Goal: Information Seeking & Learning: Learn about a topic

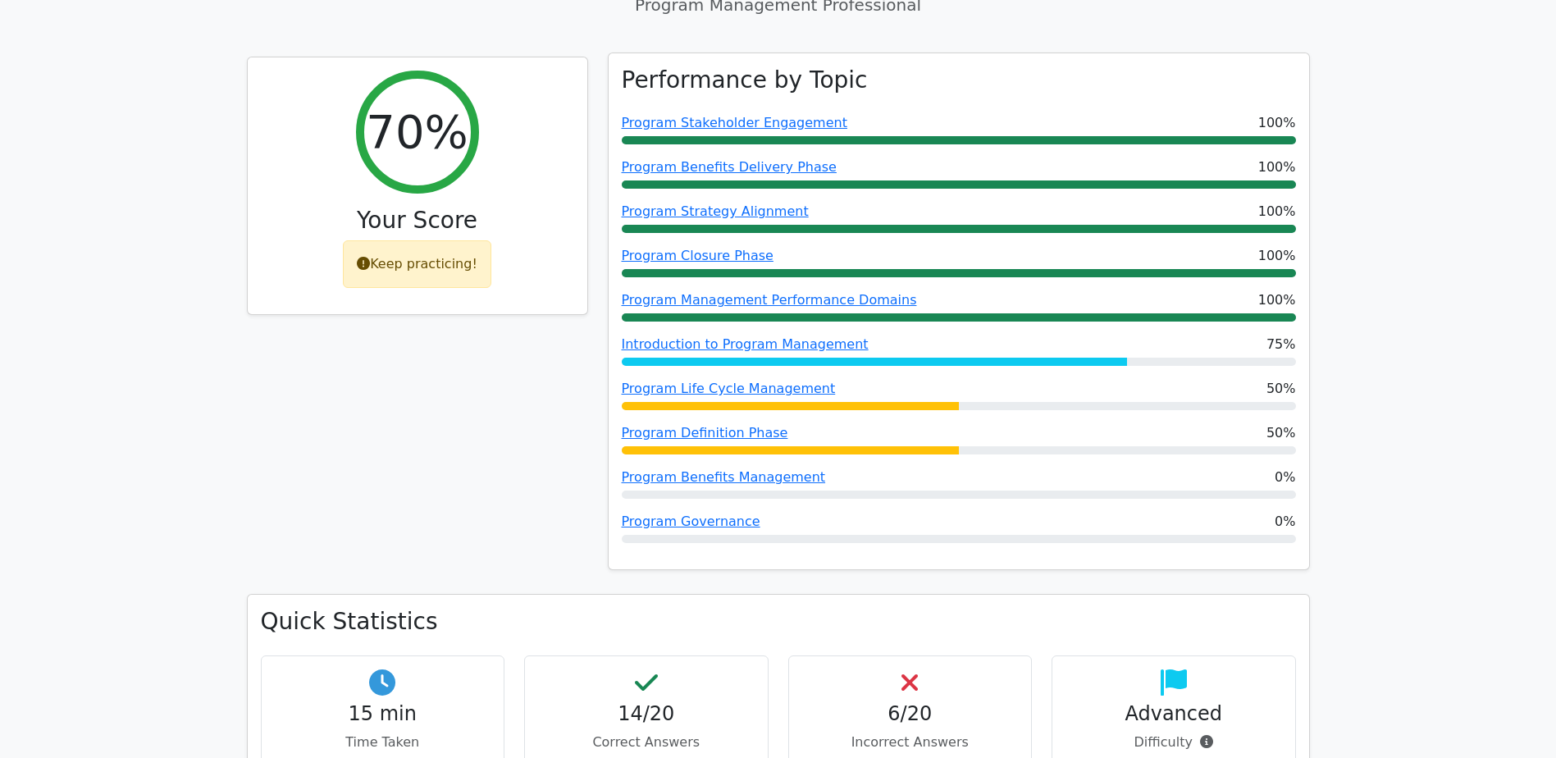
scroll to position [570, 0]
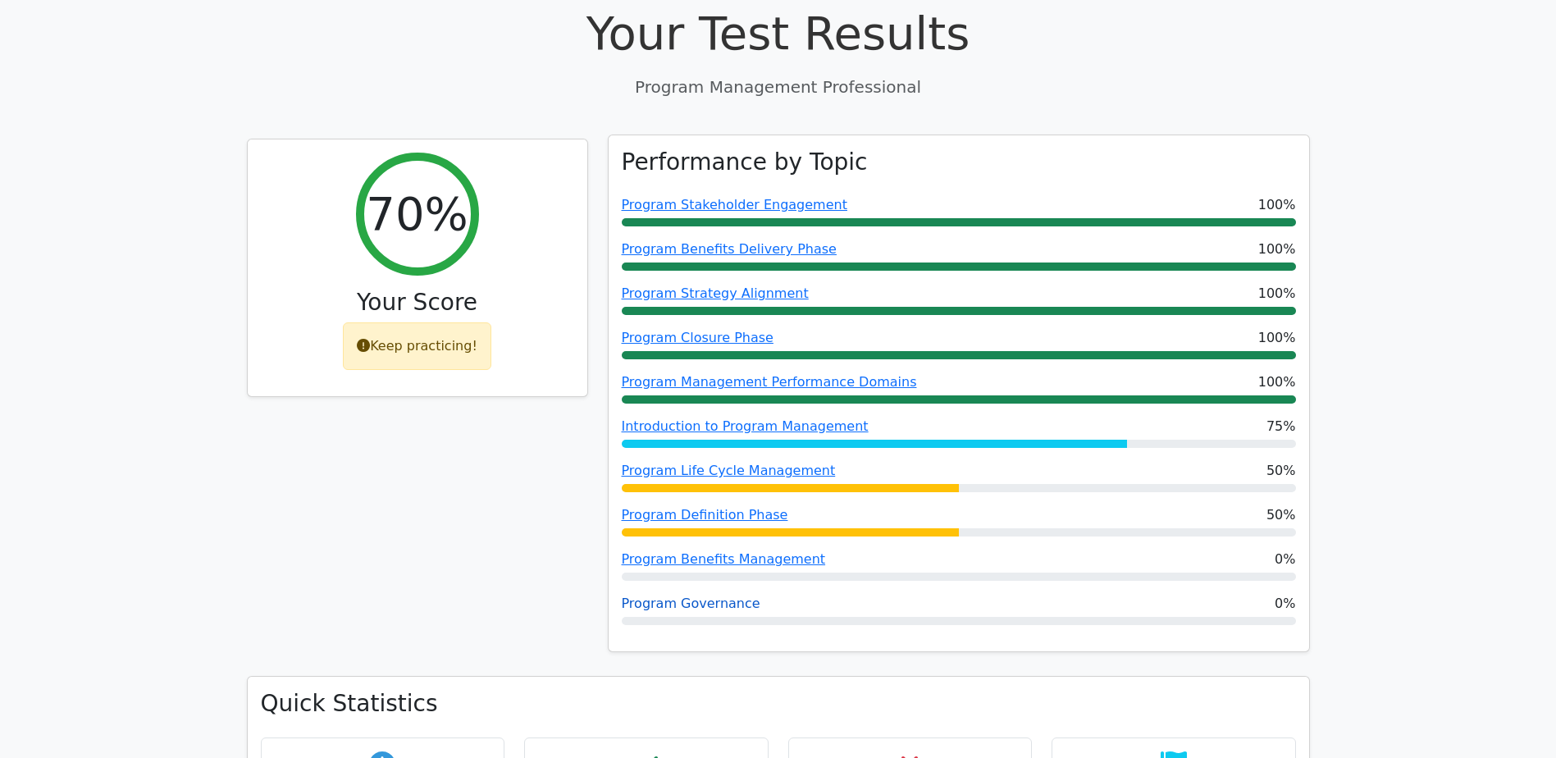
click at [695, 462] on link "Program Governance" at bounding box center [691, 603] width 139 height 16
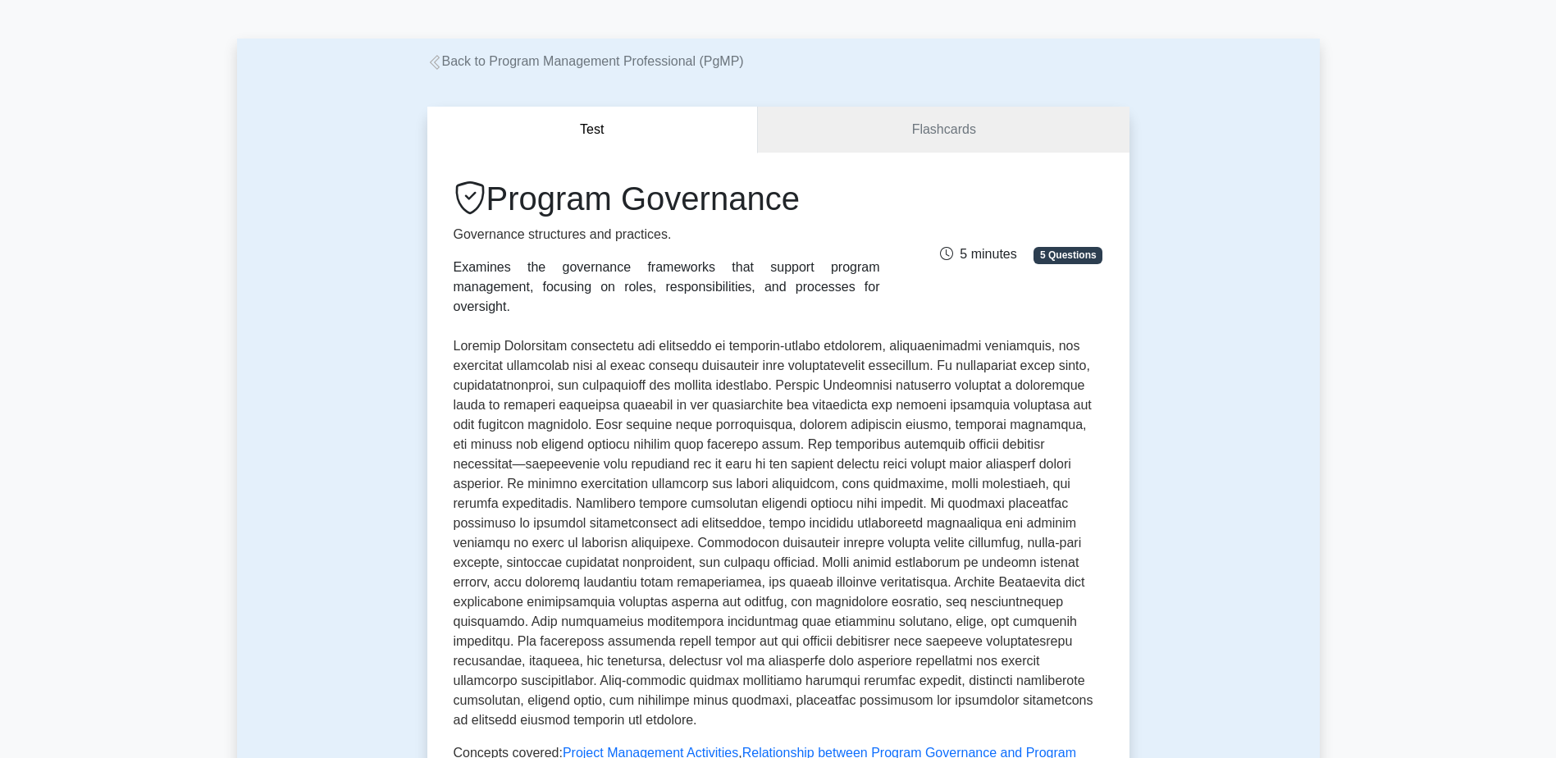
scroll to position [82, 0]
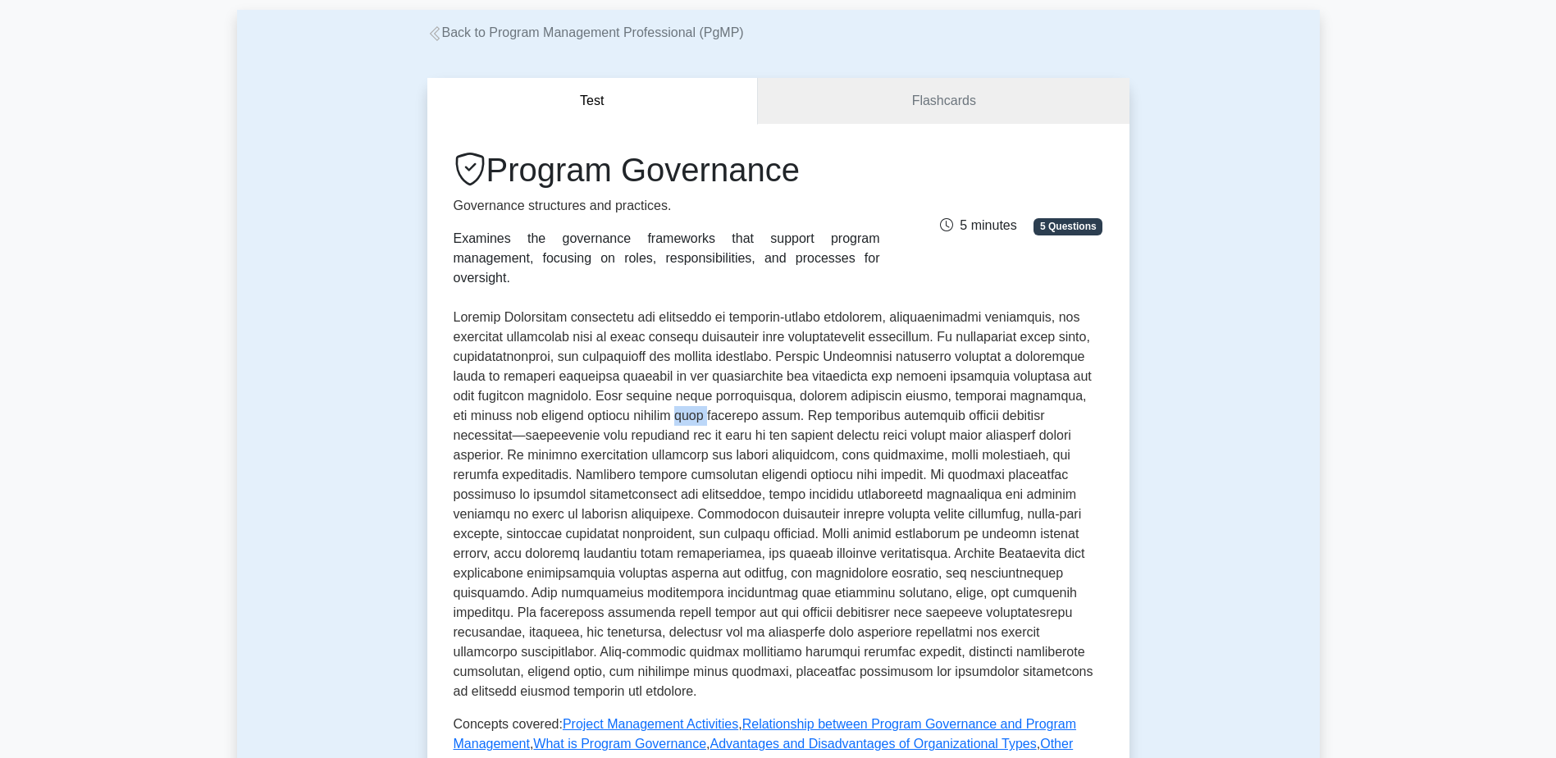
drag, startPoint x: 624, startPoint y: 390, endPoint x: 655, endPoint y: 387, distance: 31.3
click at [655, 387] on p at bounding box center [777, 505] width 649 height 394
drag, startPoint x: 916, startPoint y: 399, endPoint x: 1009, endPoint y: 401, distance: 93.5
click at [1009, 401] on p at bounding box center [777, 505] width 649 height 394
drag, startPoint x: 494, startPoint y: 422, endPoint x: 644, endPoint y: 423, distance: 149.3
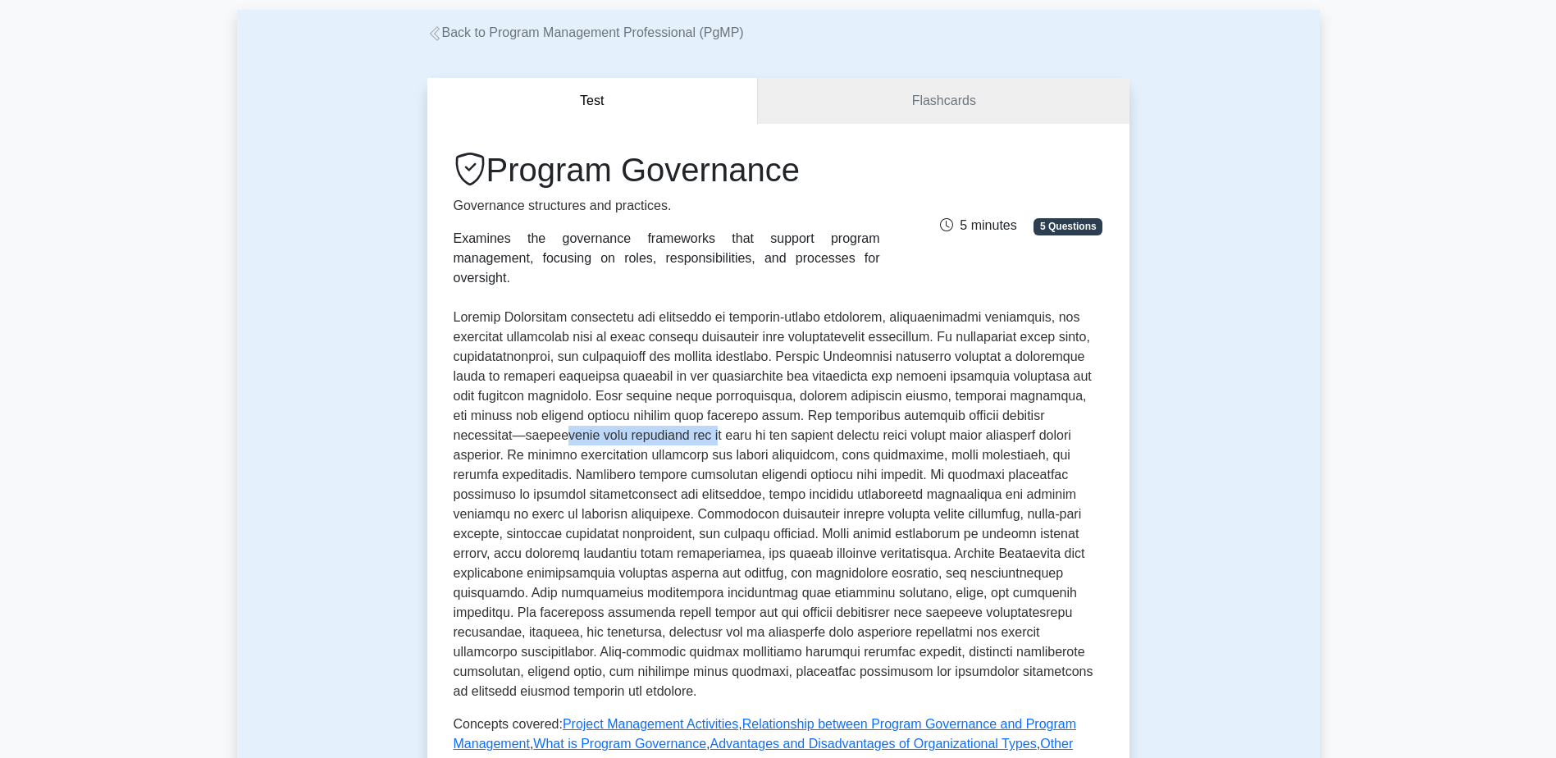
click at [644, 423] on p at bounding box center [777, 505] width 649 height 394
drag, startPoint x: 575, startPoint y: 516, endPoint x: 707, endPoint y: 516, distance: 132.0
click at [707, 516] on p at bounding box center [777, 505] width 649 height 394
drag, startPoint x: 767, startPoint y: 522, endPoint x: 828, endPoint y: 521, distance: 61.5
click at [828, 521] on p at bounding box center [777, 505] width 649 height 394
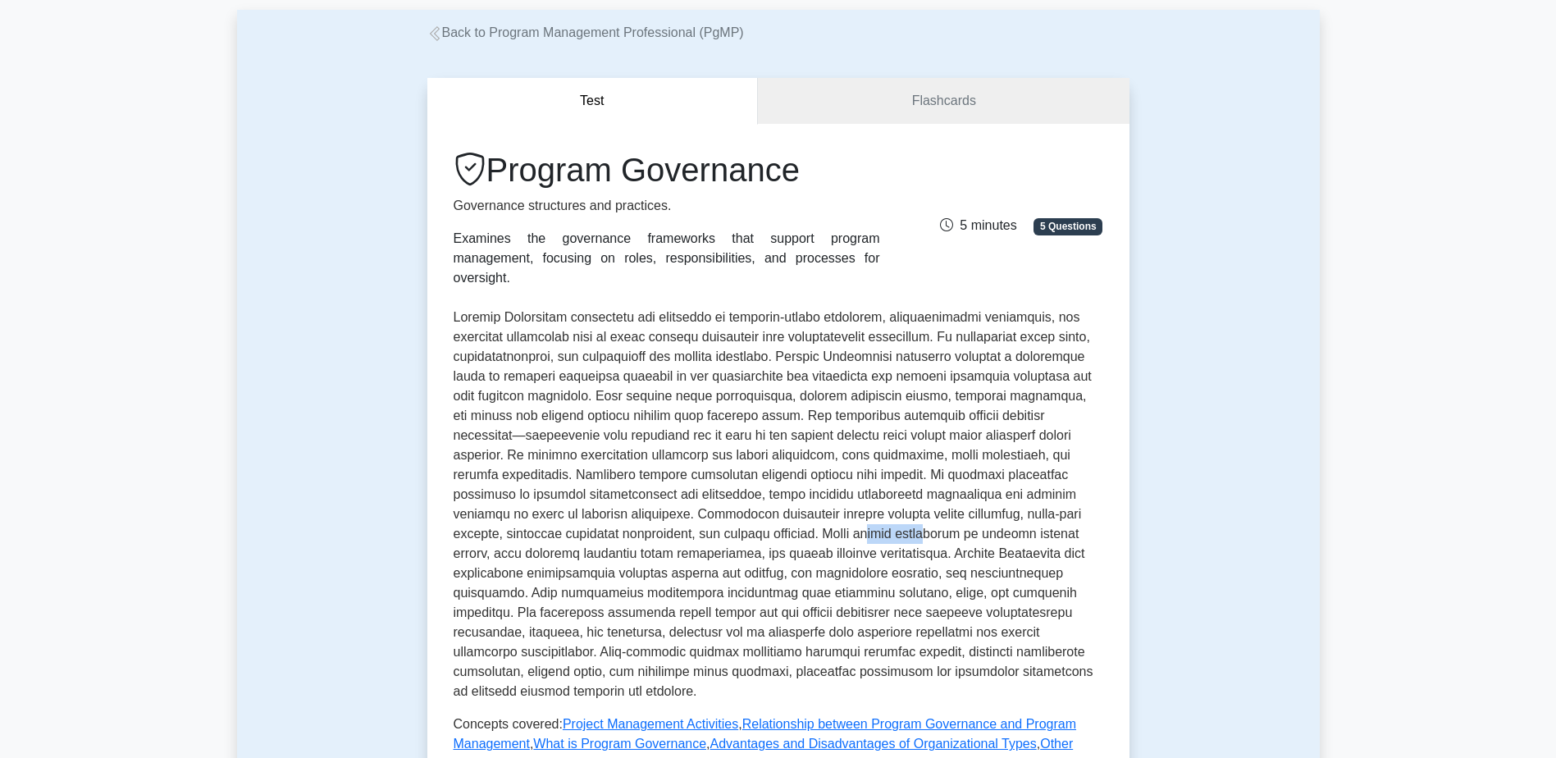
scroll to position [164, 0]
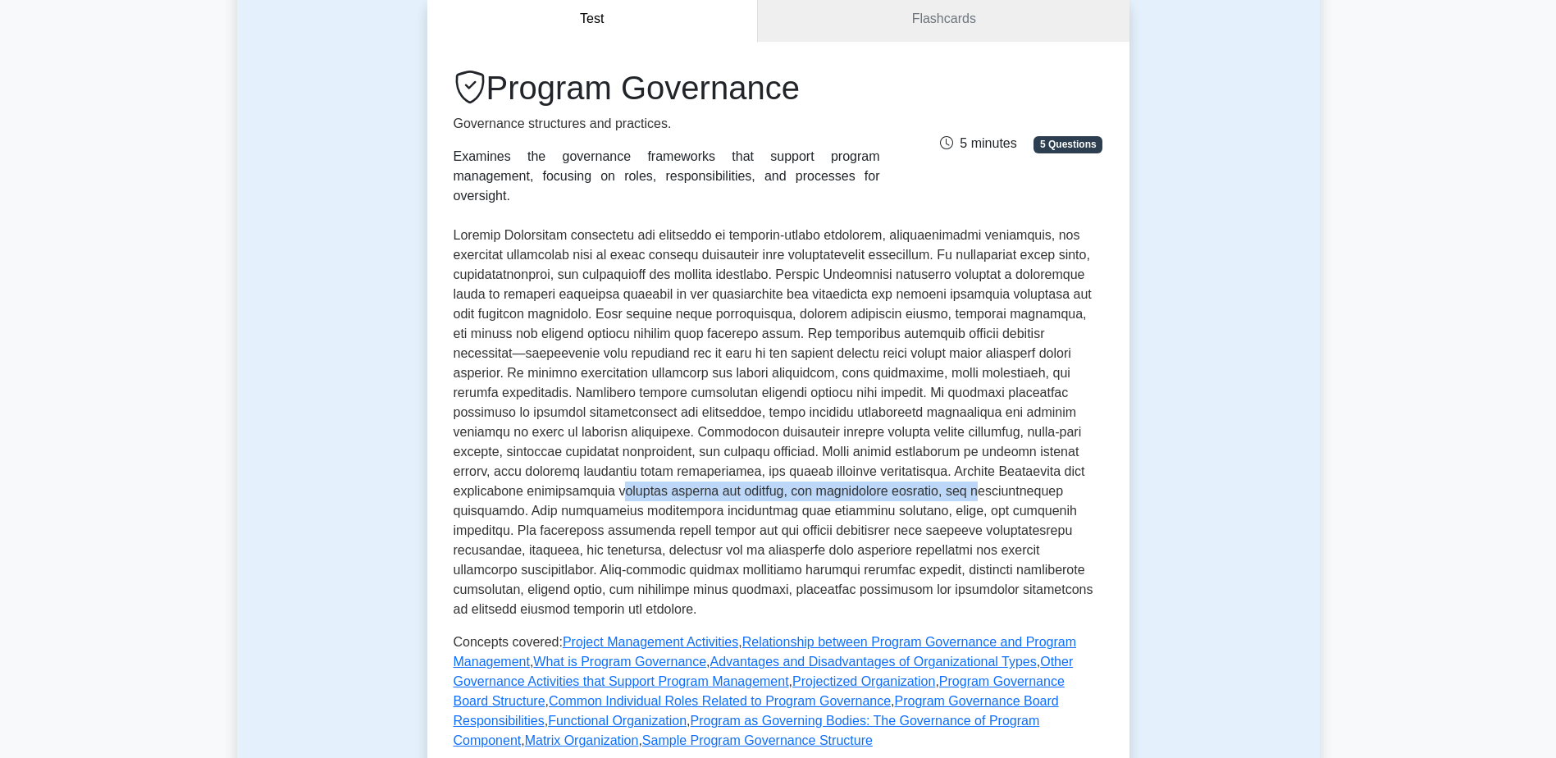
drag, startPoint x: 558, startPoint y: 472, endPoint x: 904, endPoint y: 473, distance: 346.1
click at [904, 473] on p at bounding box center [777, 423] width 649 height 394
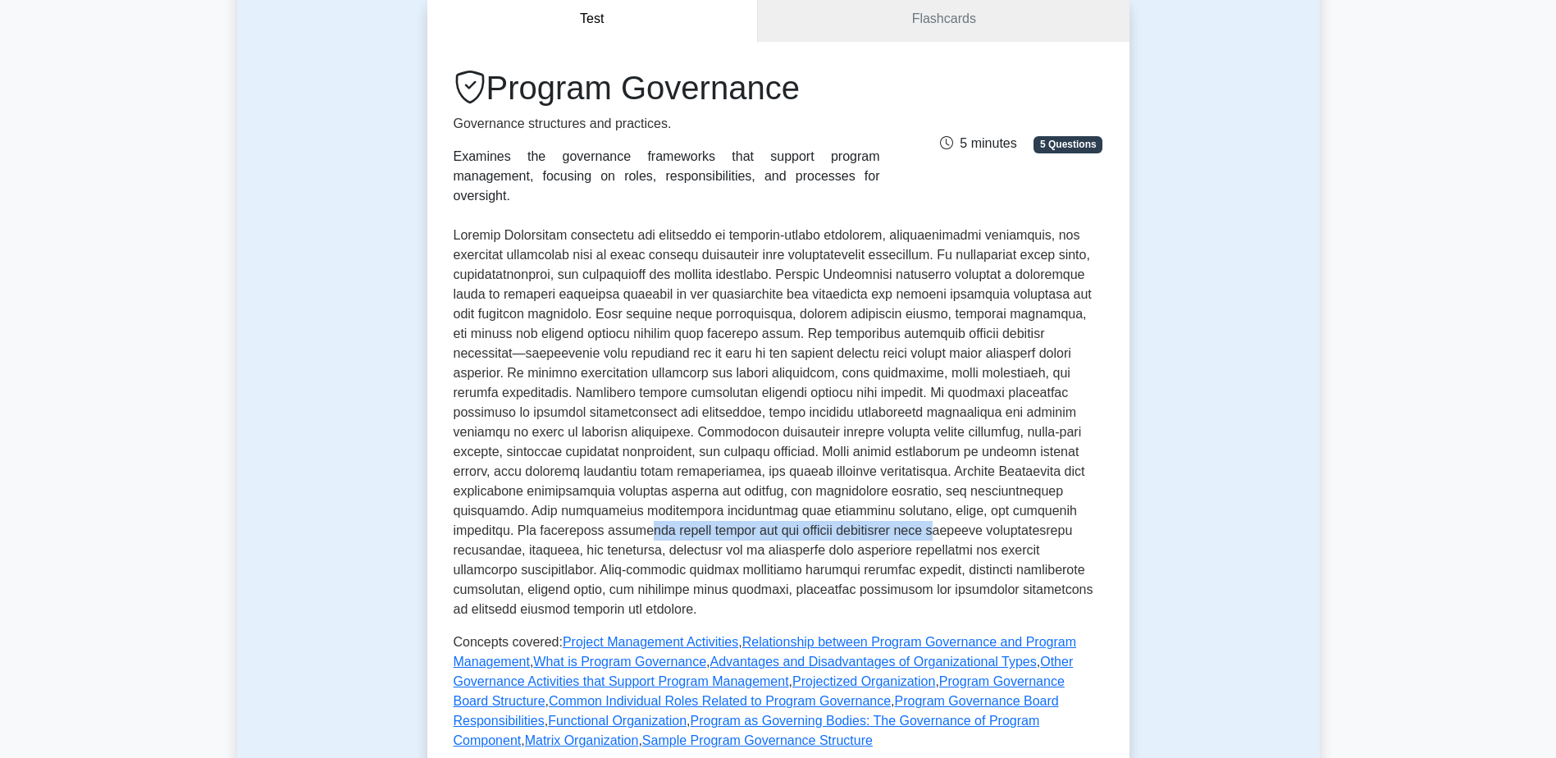
drag, startPoint x: 494, startPoint y: 515, endPoint x: 804, endPoint y: 517, distance: 310.0
click at [804, 517] on p at bounding box center [777, 423] width 649 height 394
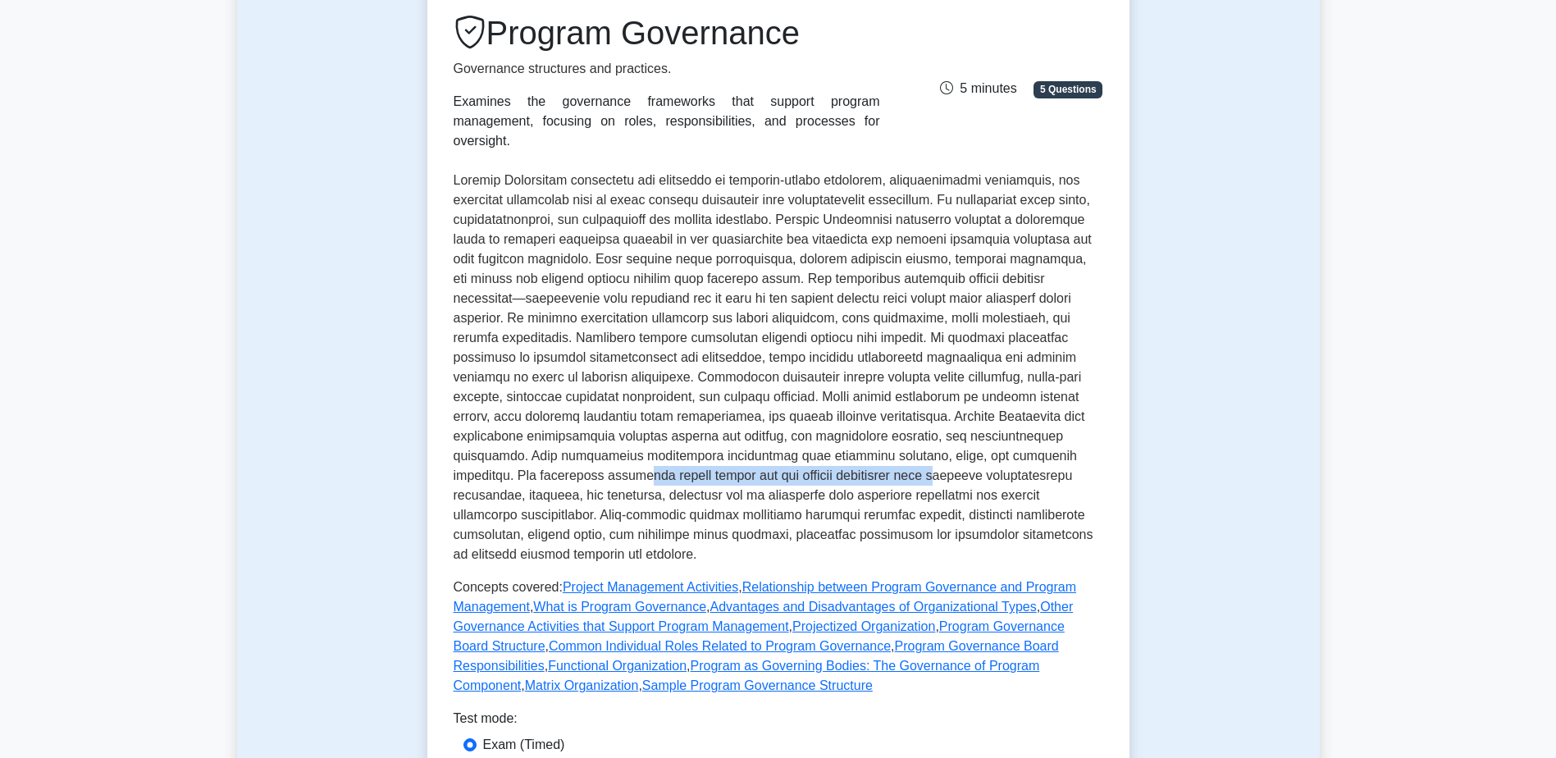
scroll to position [246, 0]
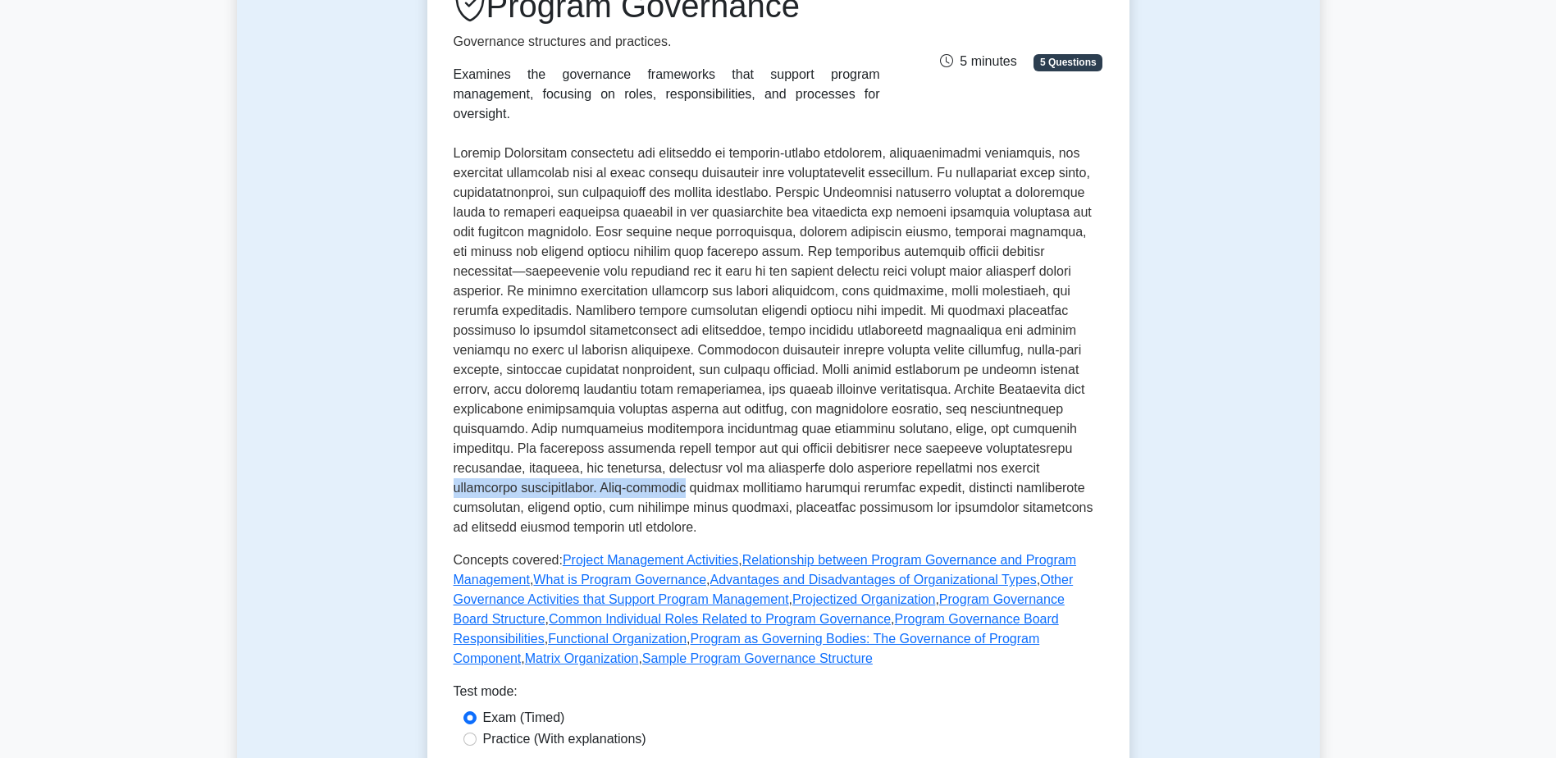
drag, startPoint x: 533, startPoint y: 467, endPoint x: 906, endPoint y: 450, distance: 373.5
click at [906, 450] on p at bounding box center [777, 341] width 649 height 394
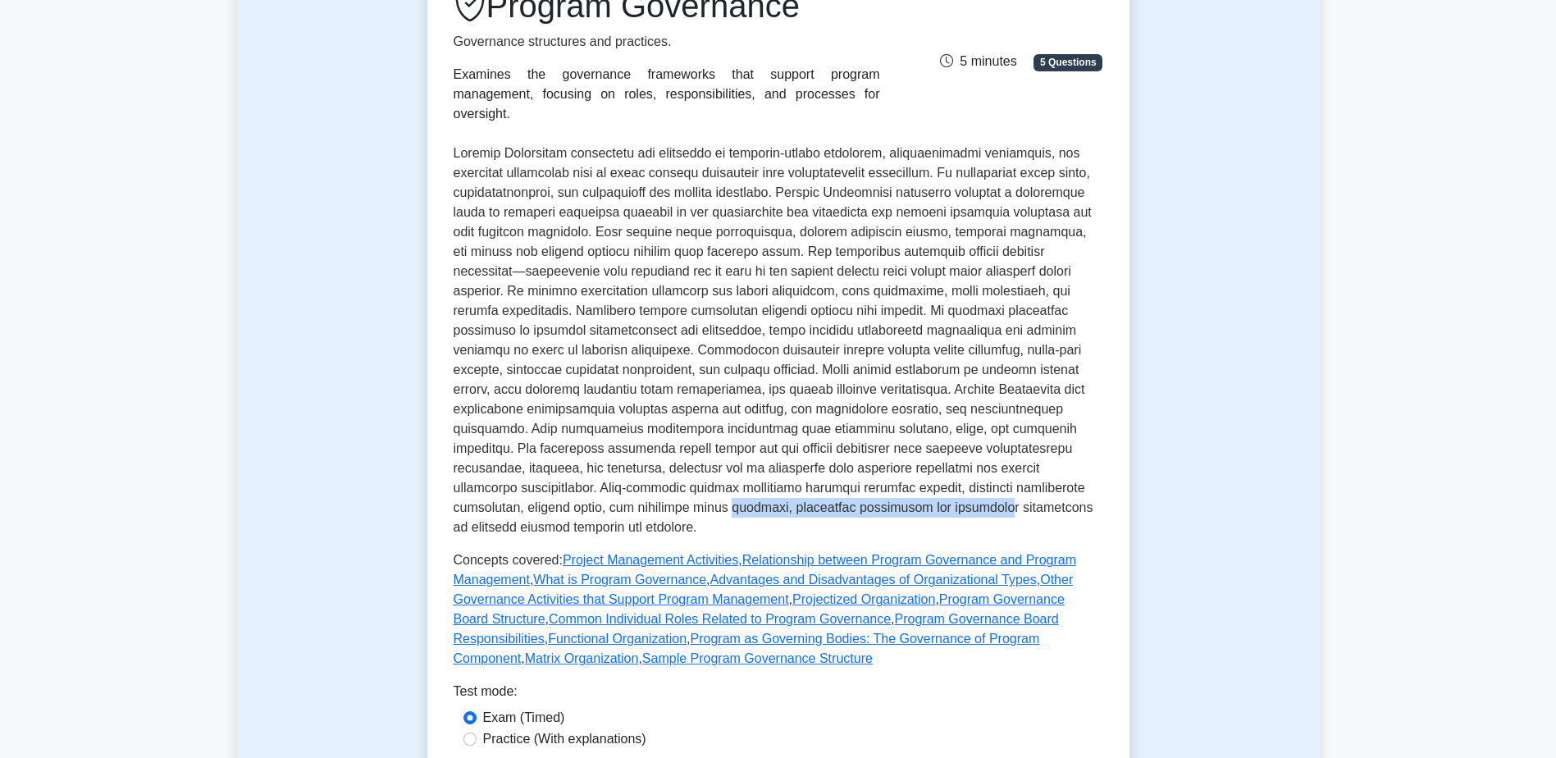
drag, startPoint x: 672, startPoint y: 490, endPoint x: 833, endPoint y: 490, distance: 160.7
click at [833, 490] on p at bounding box center [777, 341] width 649 height 394
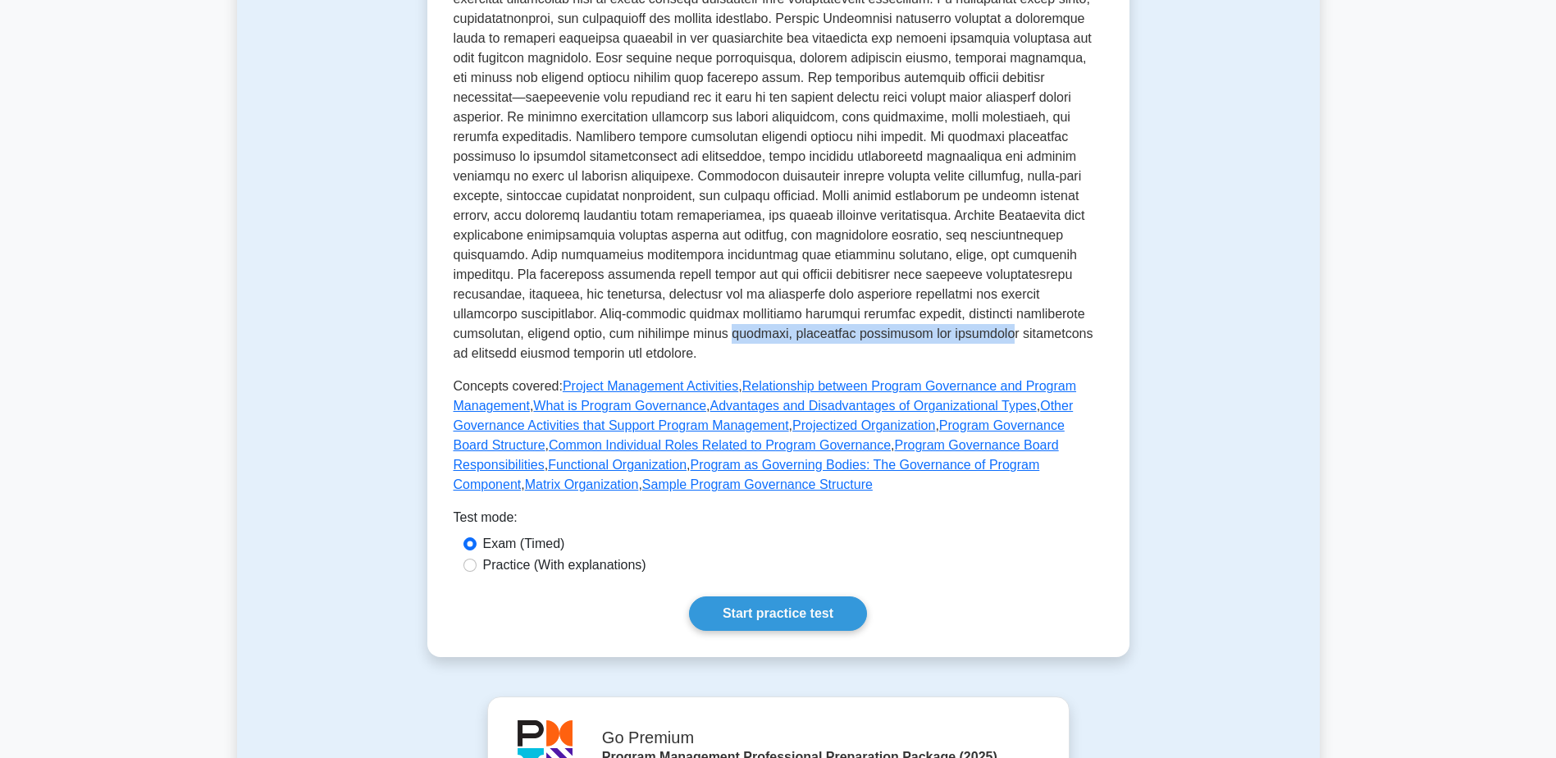
scroll to position [492, 0]
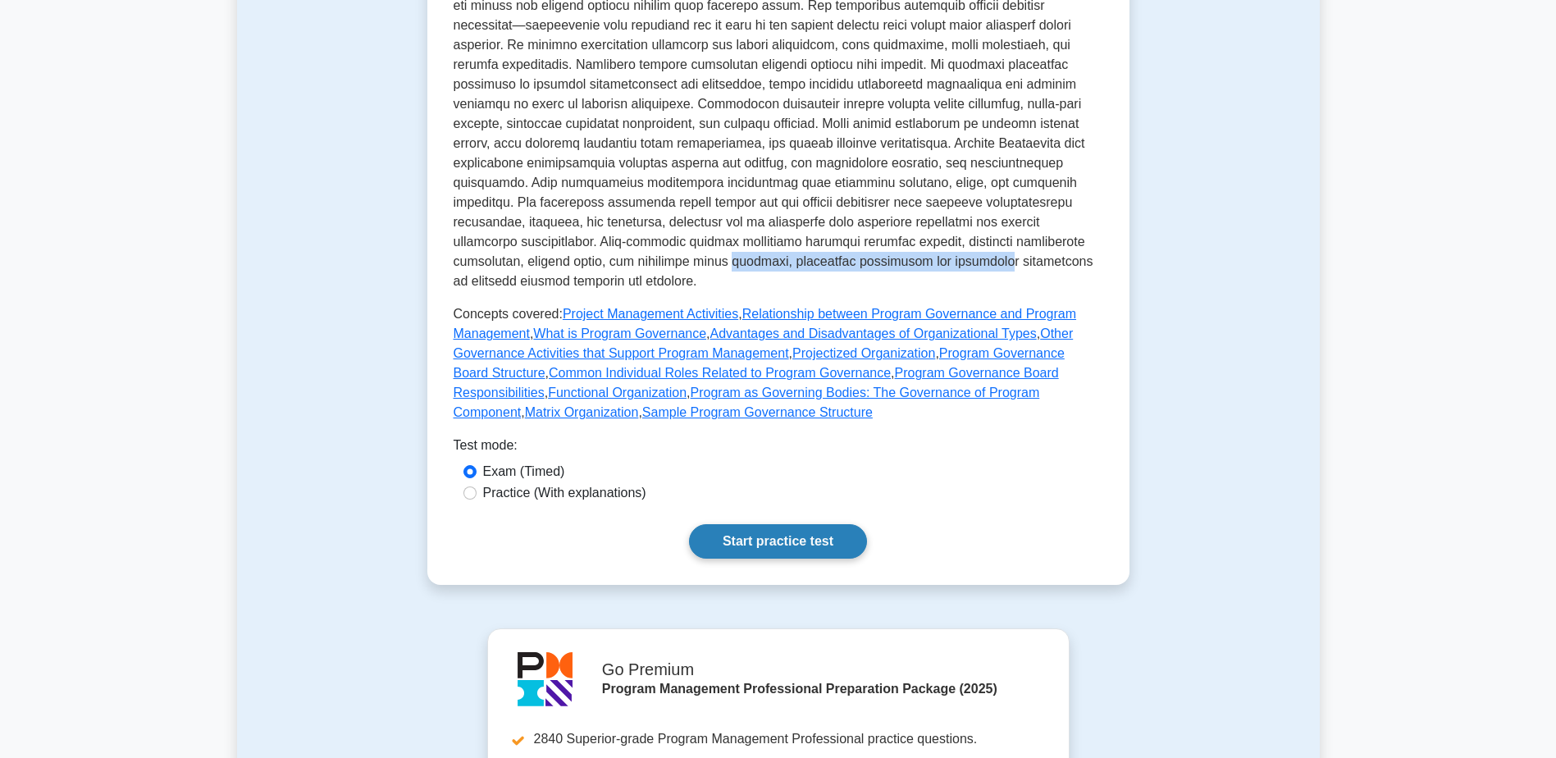
click at [770, 525] on link "Start practice test" at bounding box center [778, 541] width 178 height 34
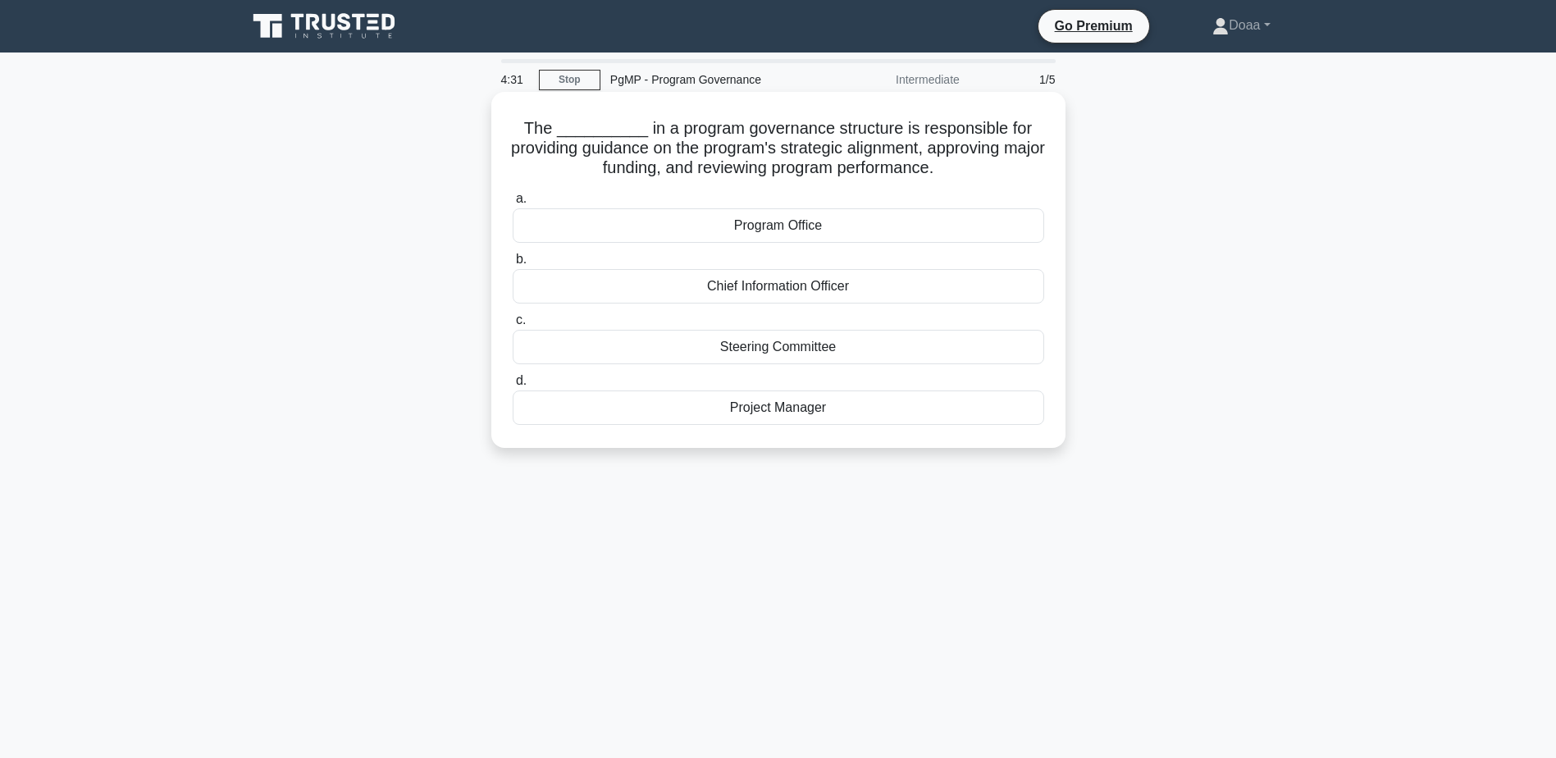
click at [791, 355] on div "Steering Committee" at bounding box center [778, 347] width 531 height 34
click at [513, 326] on input "c. Steering Committee" at bounding box center [513, 320] width 0 height 11
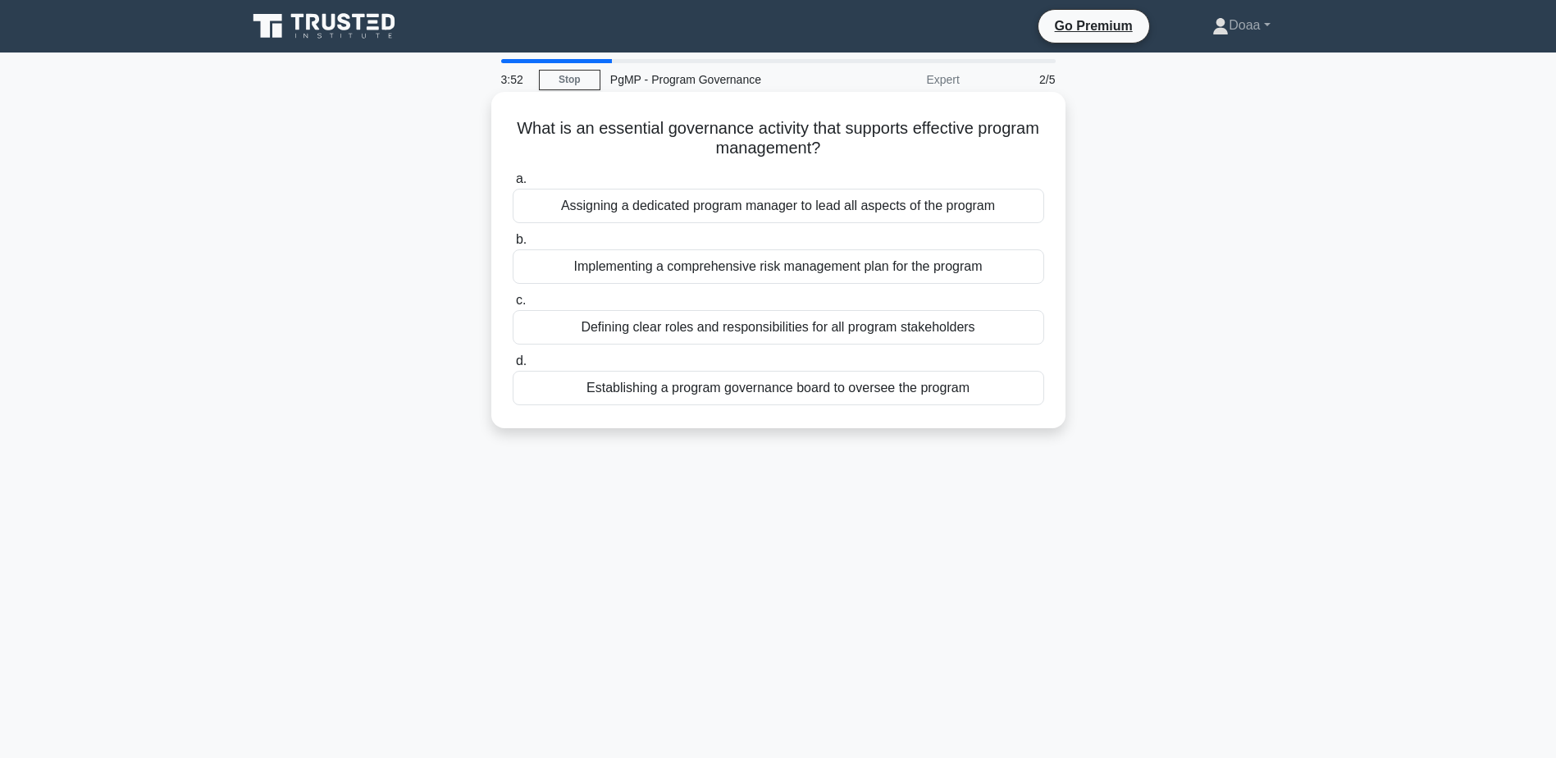
click at [864, 394] on div "Establishing a program governance board to oversee the program" at bounding box center [778, 388] width 531 height 34
click at [513, 367] on input "d. Establishing a program governance board to oversee the program" at bounding box center [513, 361] width 0 height 11
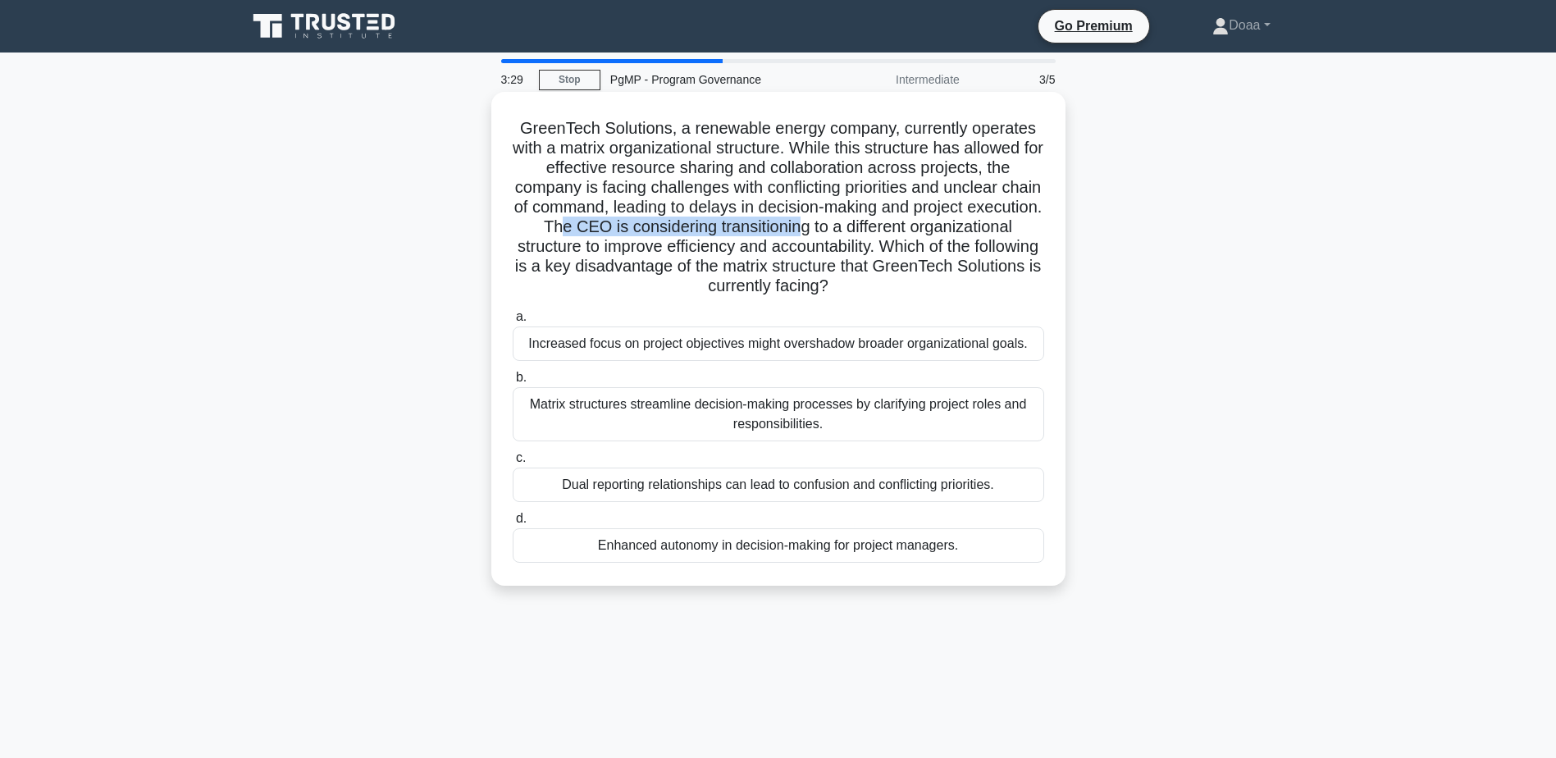
drag, startPoint x: 653, startPoint y: 227, endPoint x: 891, endPoint y: 227, distance: 237.8
click at [891, 227] on h5 "GreenTech Solutions, a renewable energy company, currently operates with a matr…" at bounding box center [778, 207] width 535 height 179
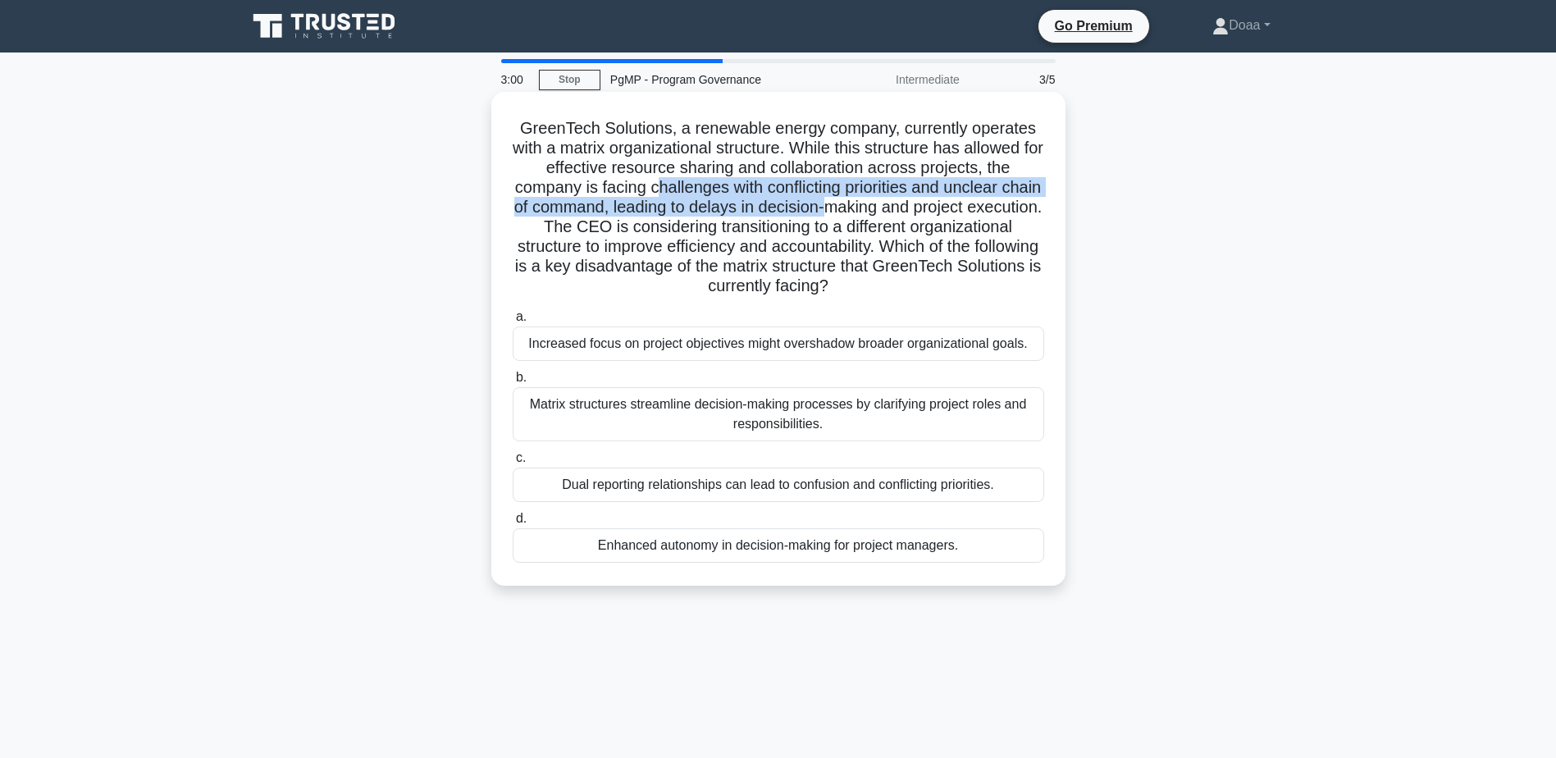
drag, startPoint x: 672, startPoint y: 197, endPoint x: 886, endPoint y: 203, distance: 214.9
click at [886, 203] on h5 "GreenTech Solutions, a renewable energy company, currently operates with a matr…" at bounding box center [778, 207] width 535 height 179
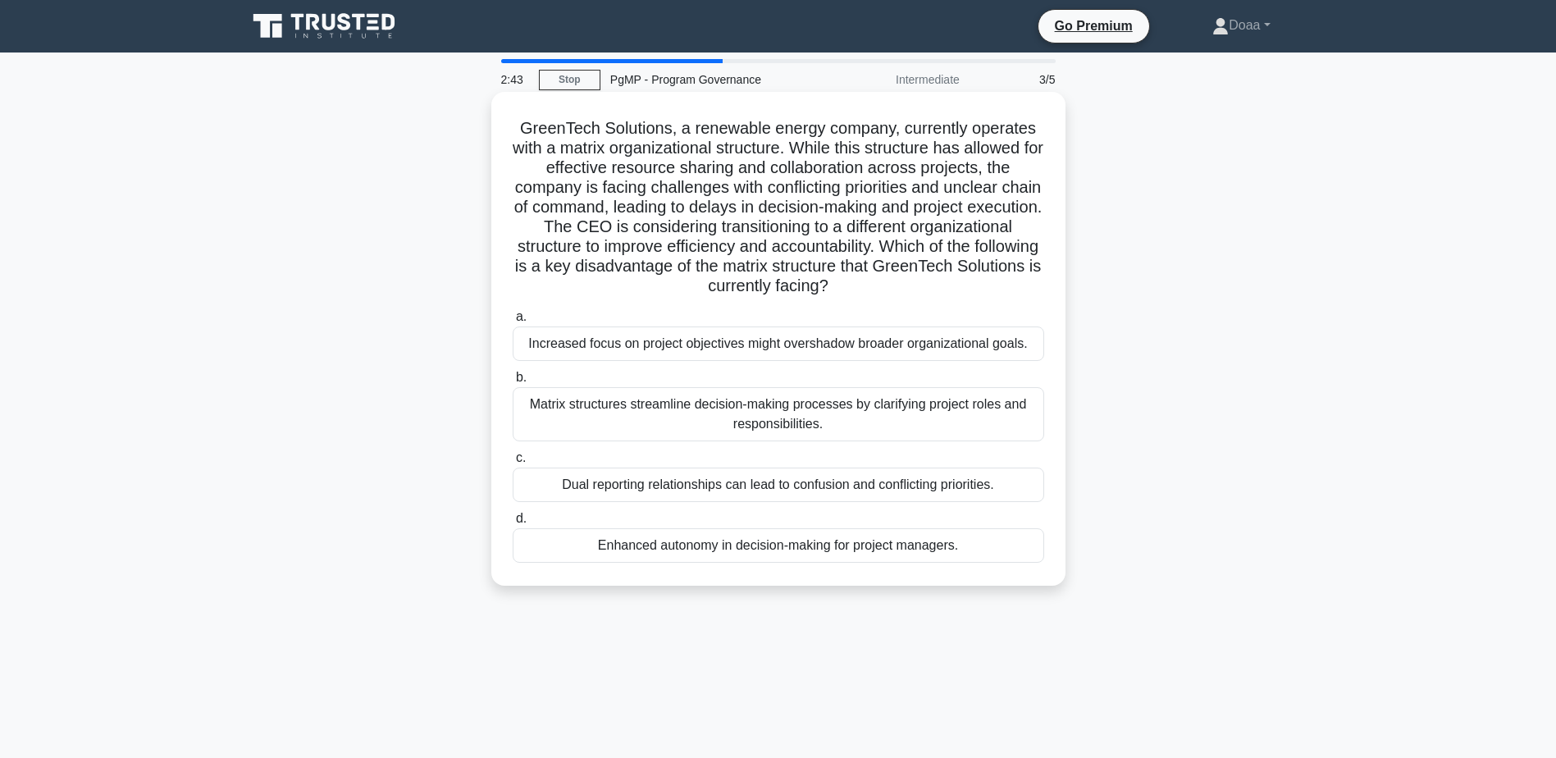
click at [868, 481] on div "Dual reporting relationships can lead to confusion and conflicting priorities." at bounding box center [778, 484] width 531 height 34
click at [513, 463] on input "c. Dual reporting relationships can lead to confusion and conflicting prioritie…" at bounding box center [513, 458] width 0 height 11
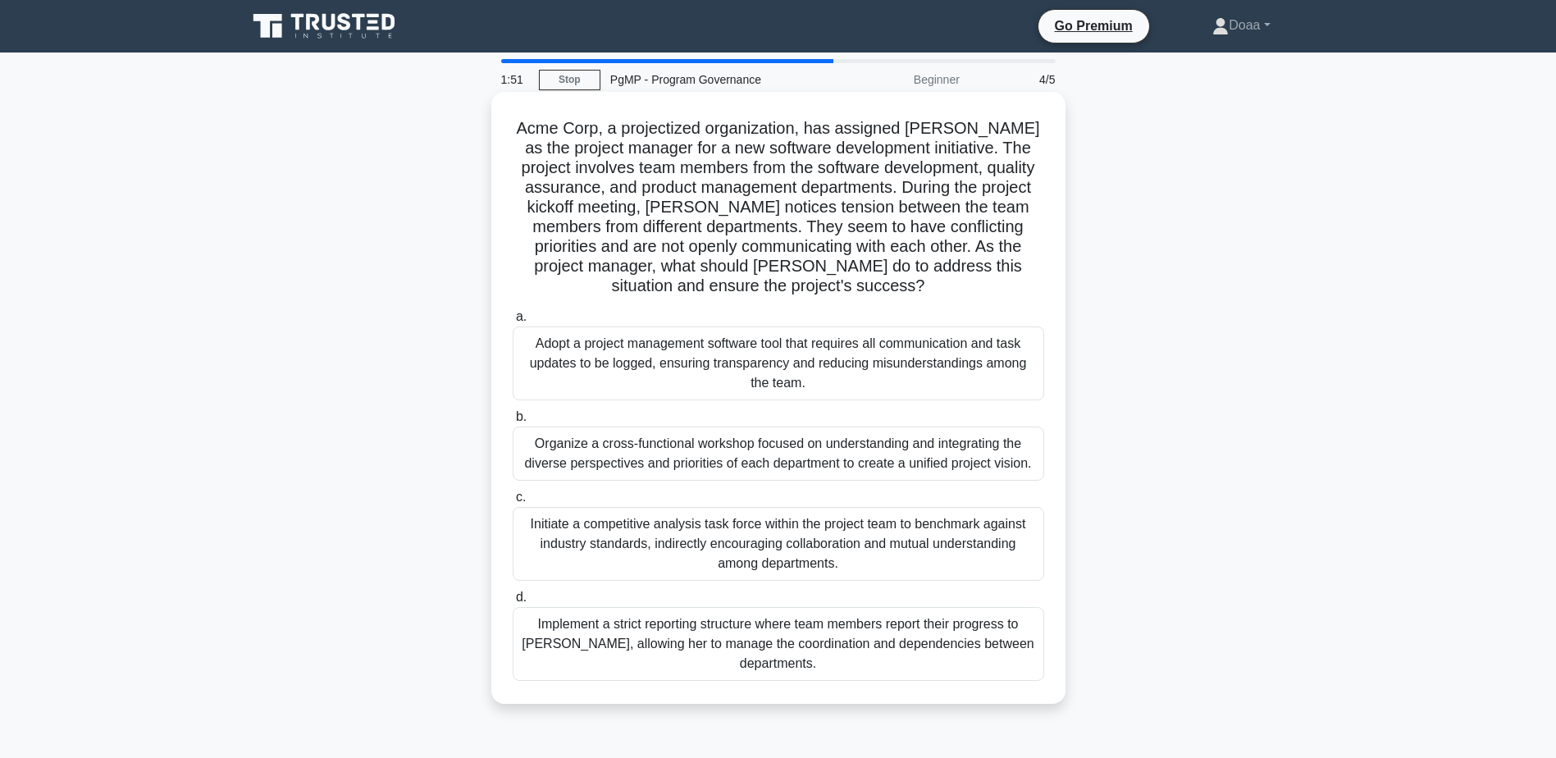
click at [773, 449] on div "Organize a cross-functional workshop focused on understanding and integrating t…" at bounding box center [778, 453] width 531 height 54
click at [513, 422] on input "b. Organize a cross-functional workshop focused on understanding and integratin…" at bounding box center [513, 417] width 0 height 11
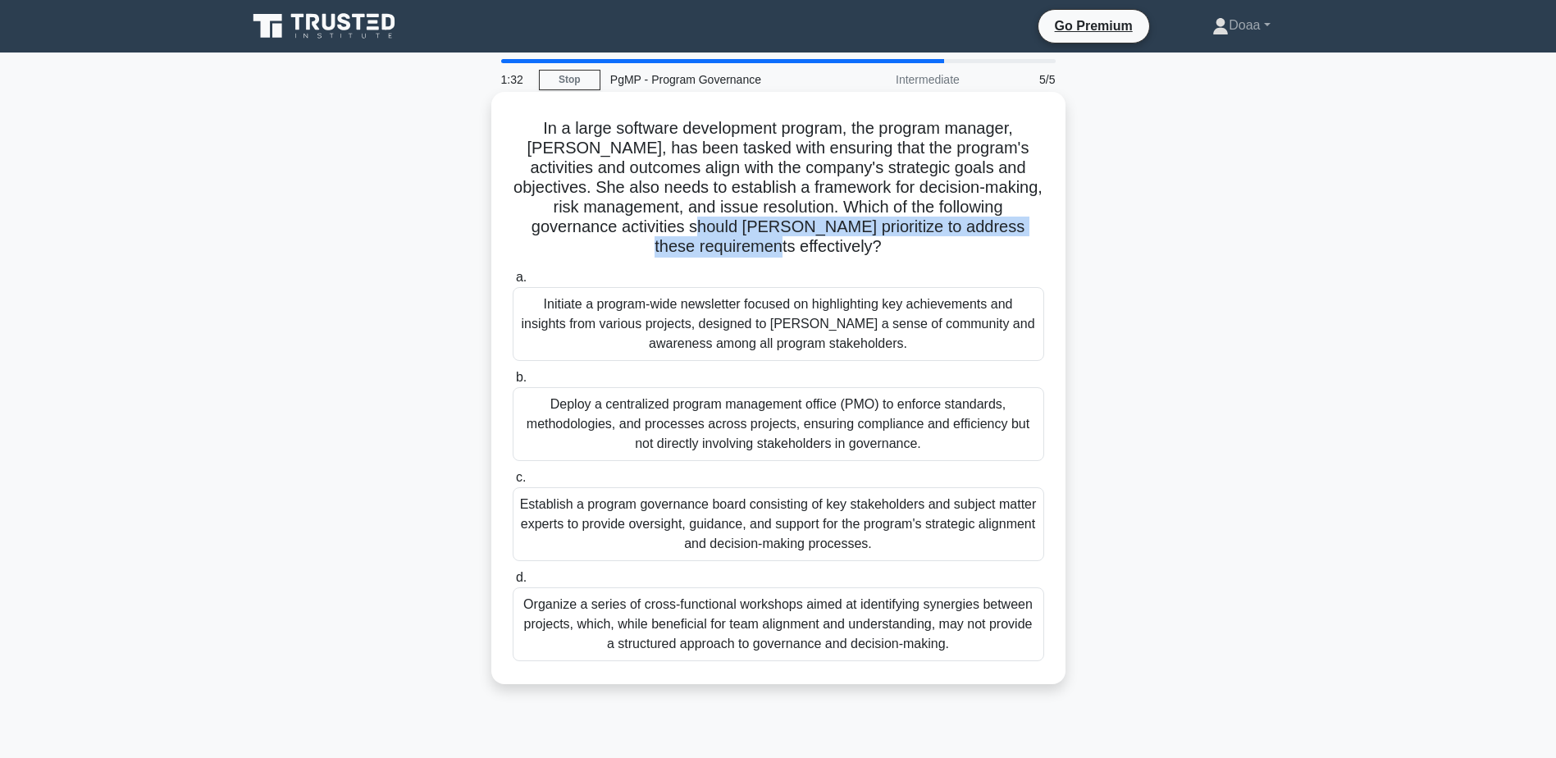
drag, startPoint x: 689, startPoint y: 232, endPoint x: 845, endPoint y: 245, distance: 157.2
click at [845, 245] on h5 "In a large software development program, the program manager, Emily, has been t…" at bounding box center [778, 187] width 535 height 139
click at [942, 522] on div "Establish a program governance board consisting of key stakeholders and subject…" at bounding box center [778, 524] width 531 height 74
click at [513, 483] on input "c. Establish a program governance board consisting of key stakeholders and subj…" at bounding box center [513, 477] width 0 height 11
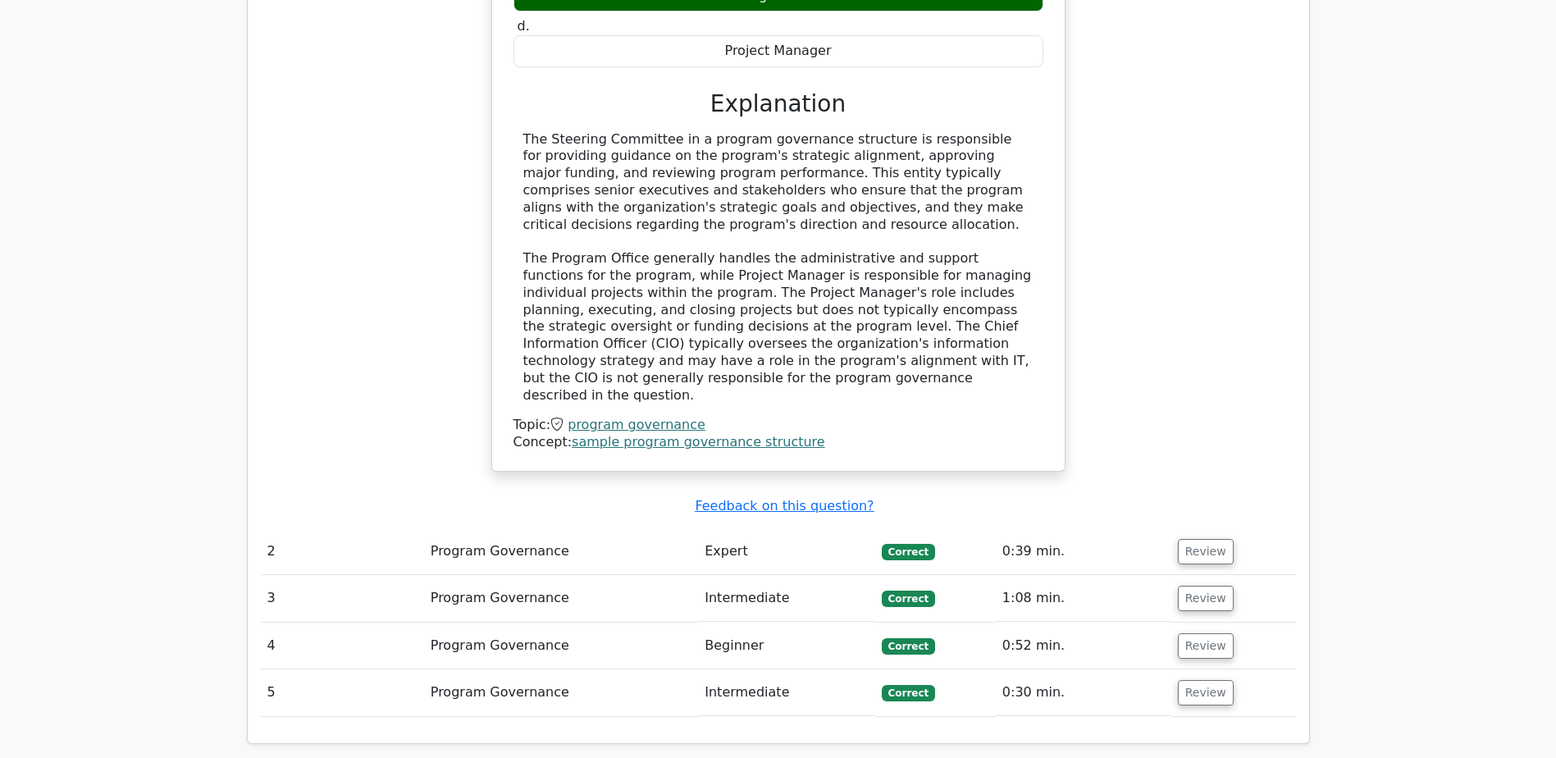
scroll to position [1640, 0]
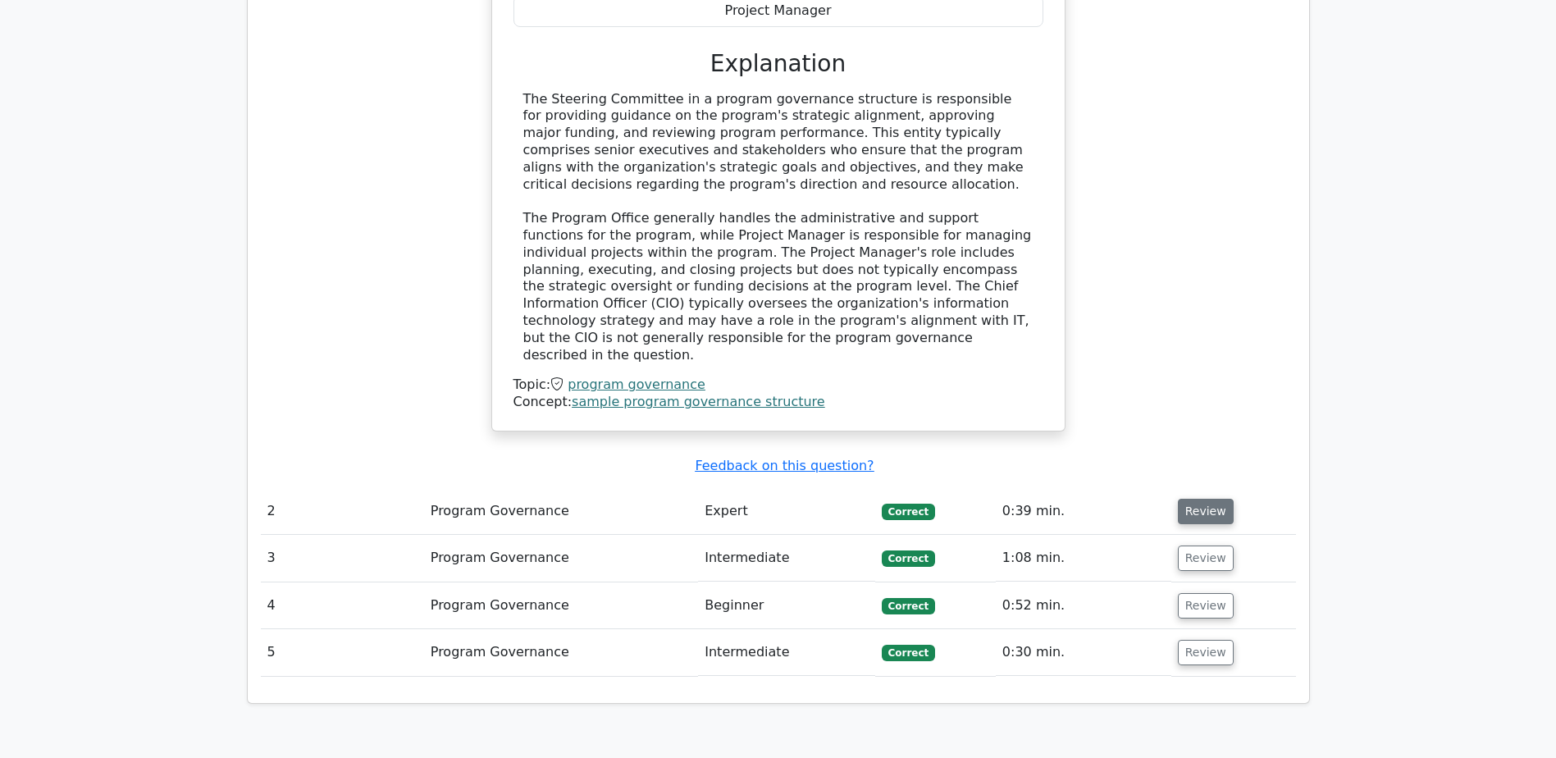
click at [1187, 499] on button "Review" at bounding box center [1206, 511] width 56 height 25
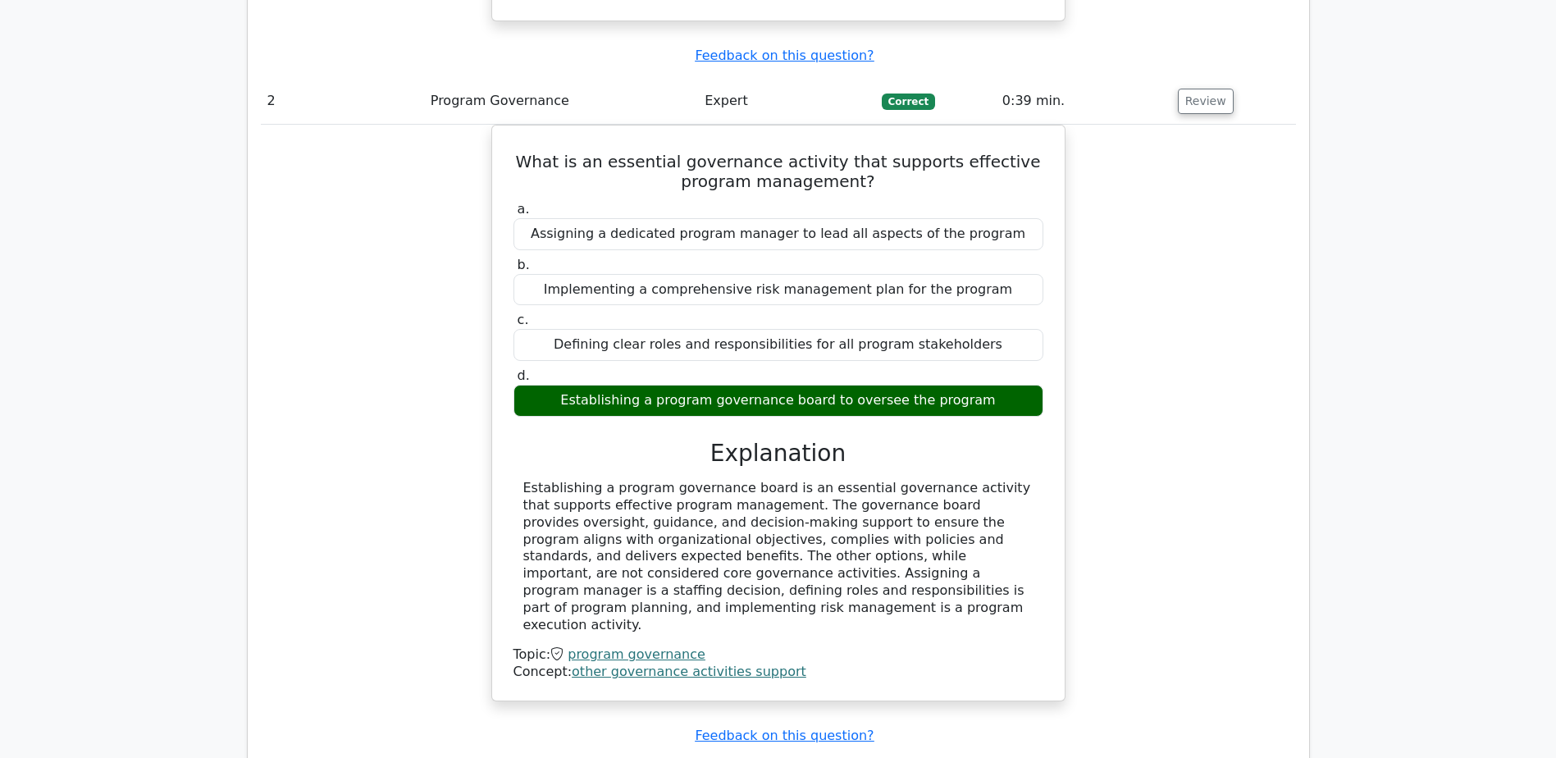
scroll to position [2132, 0]
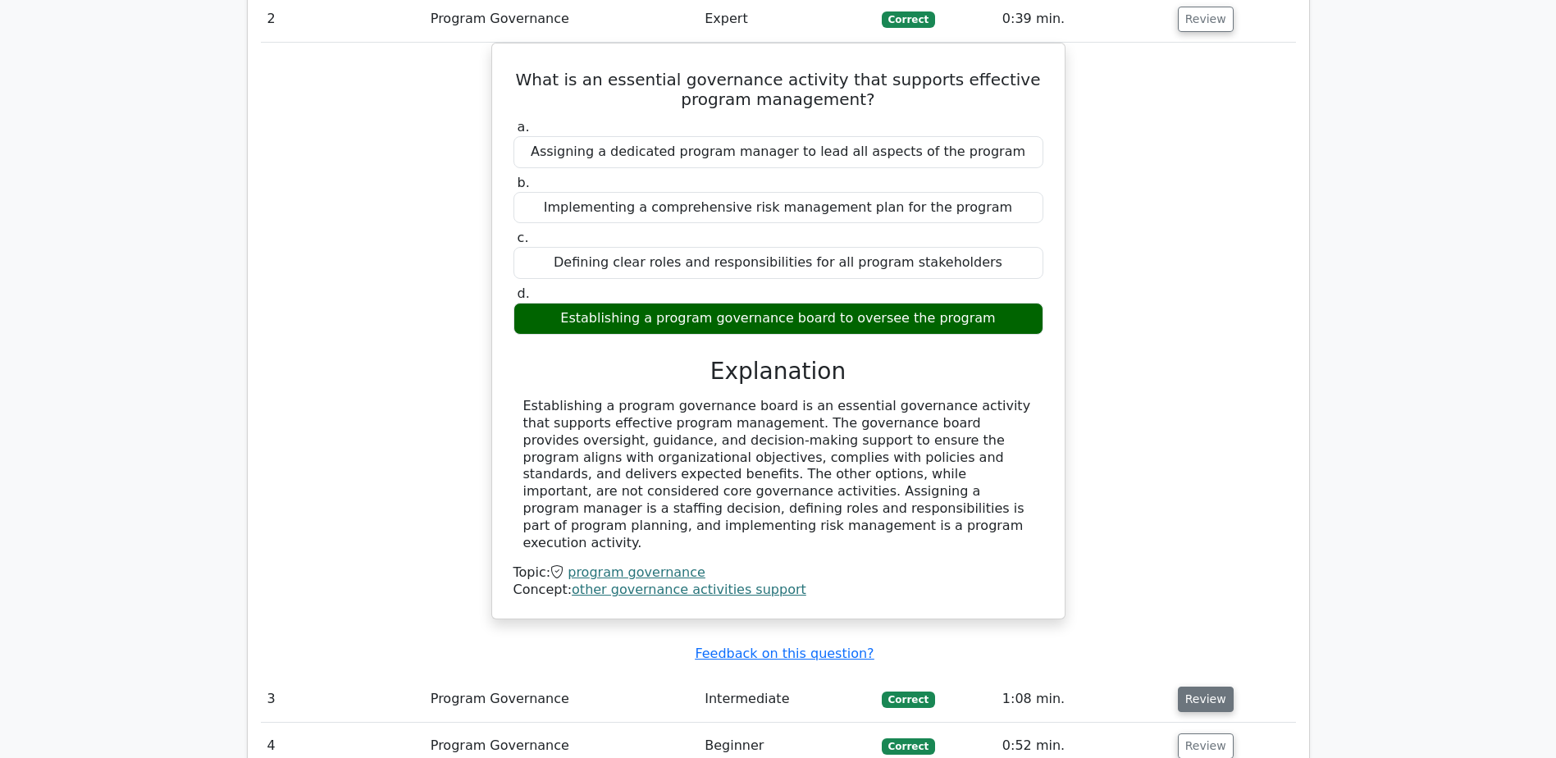
click at [1205, 686] on button "Review" at bounding box center [1206, 698] width 56 height 25
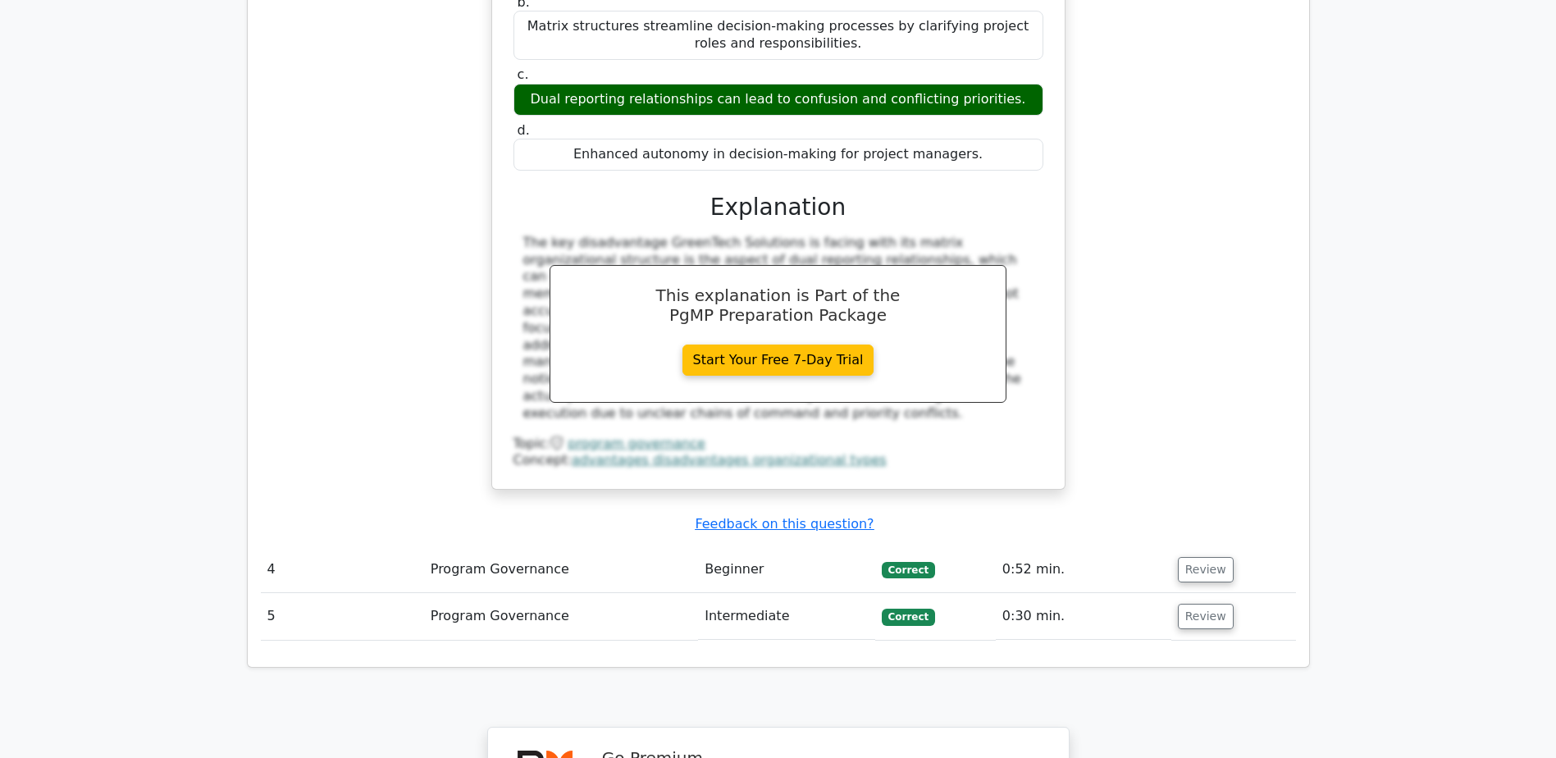
scroll to position [3198, 0]
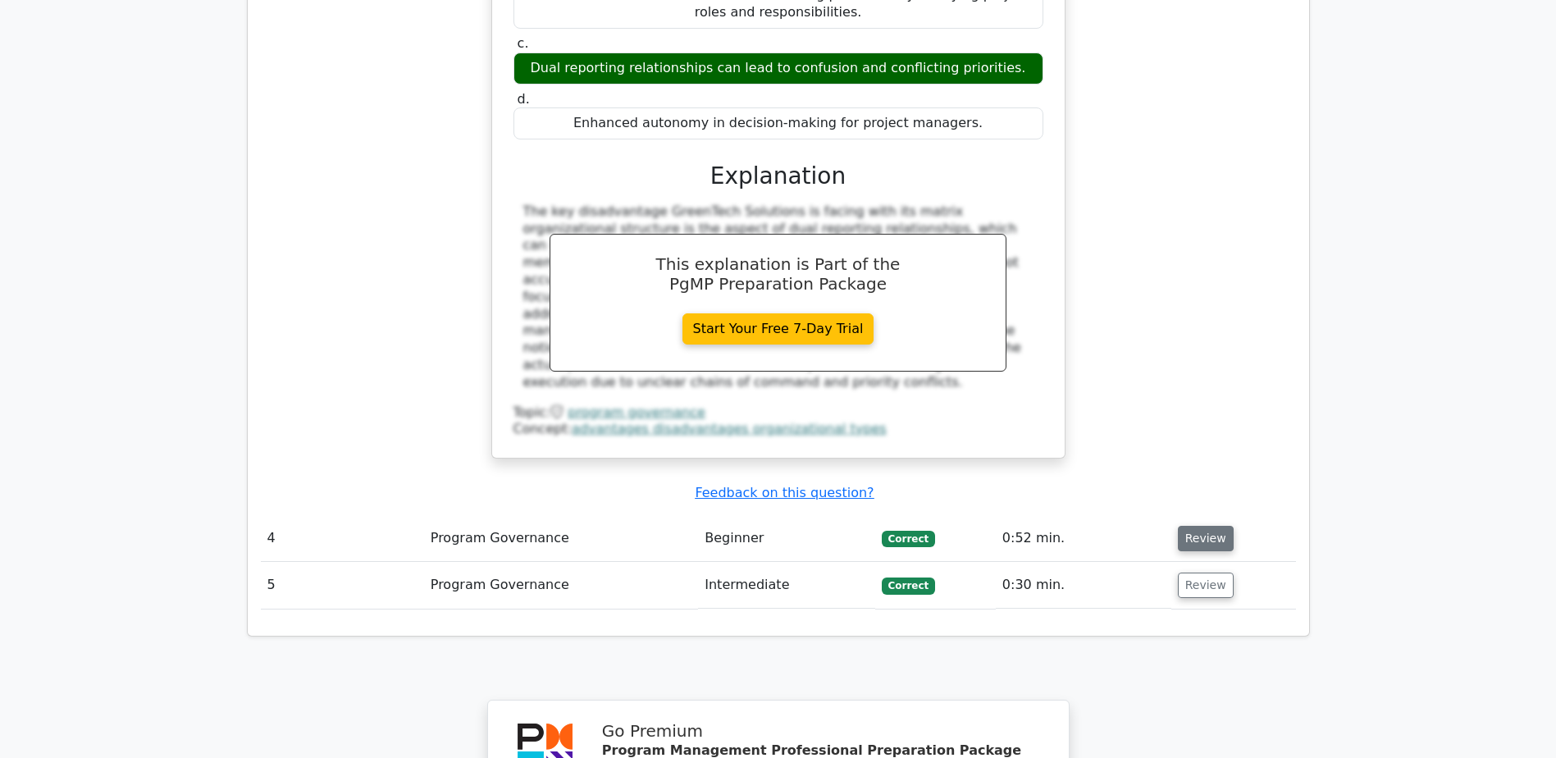
click at [1197, 526] on button "Review" at bounding box center [1206, 538] width 56 height 25
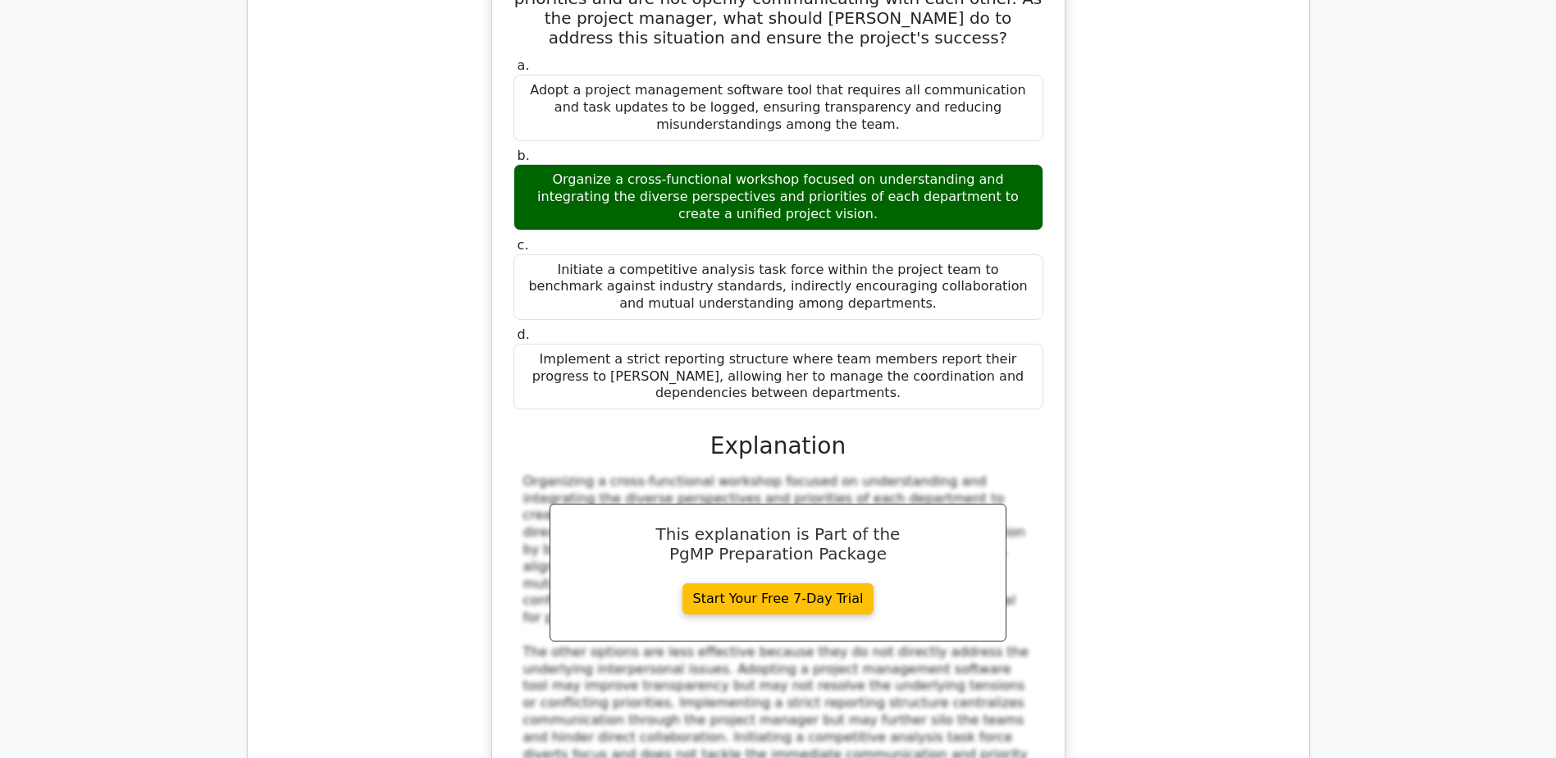
scroll to position [4100, 0]
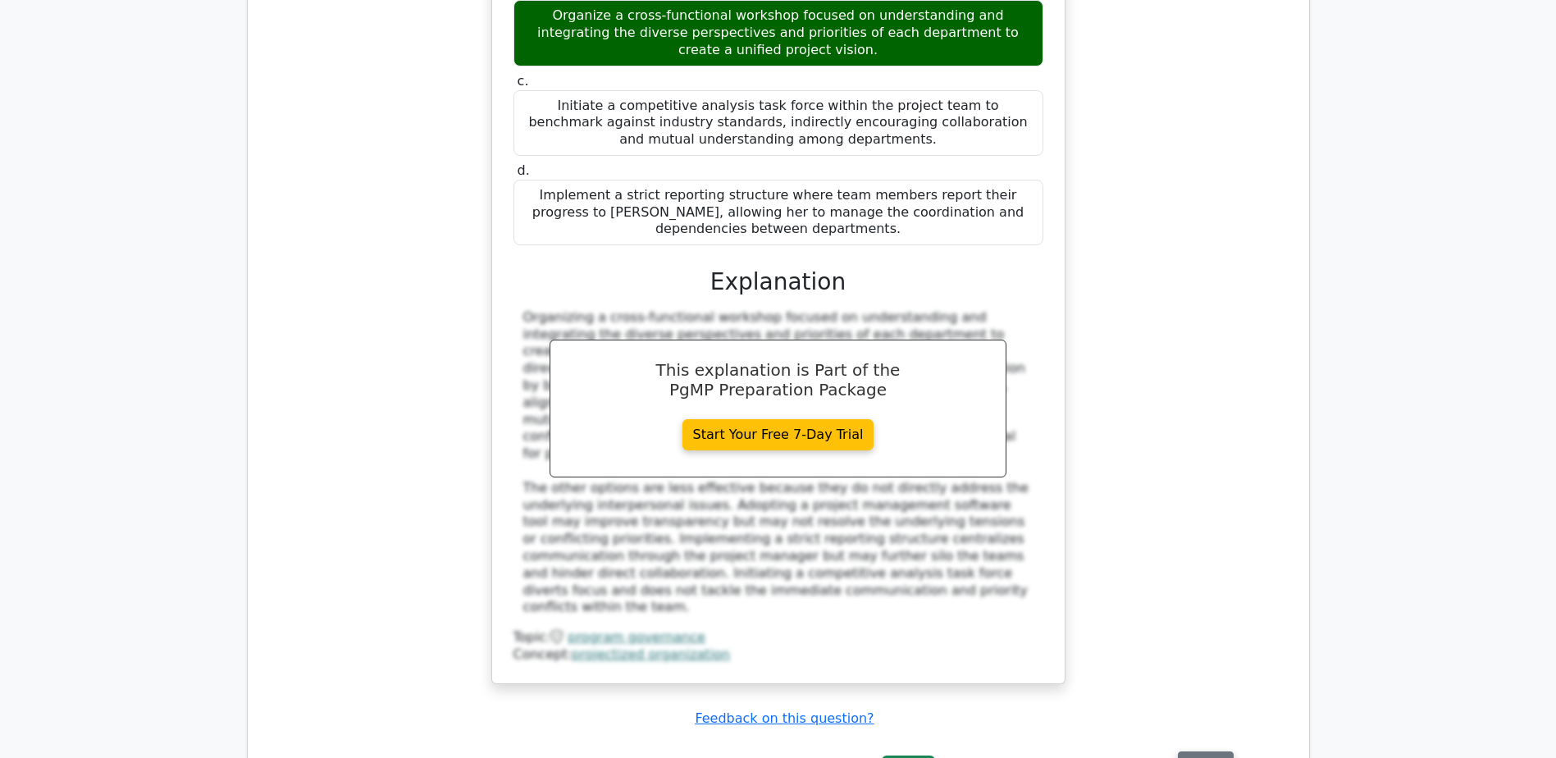
click at [1200, 751] on button "Review" at bounding box center [1206, 763] width 56 height 25
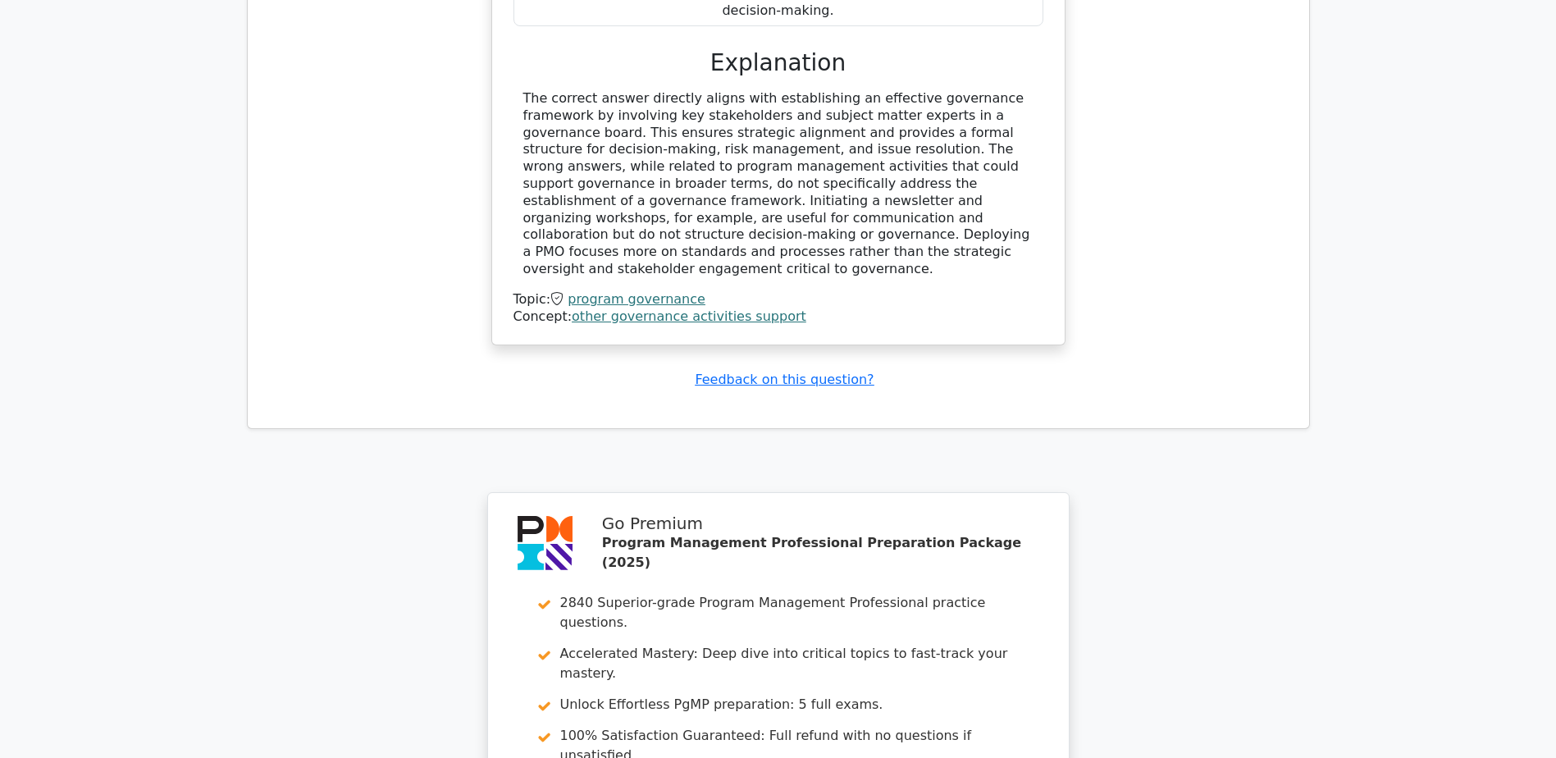
scroll to position [5571, 0]
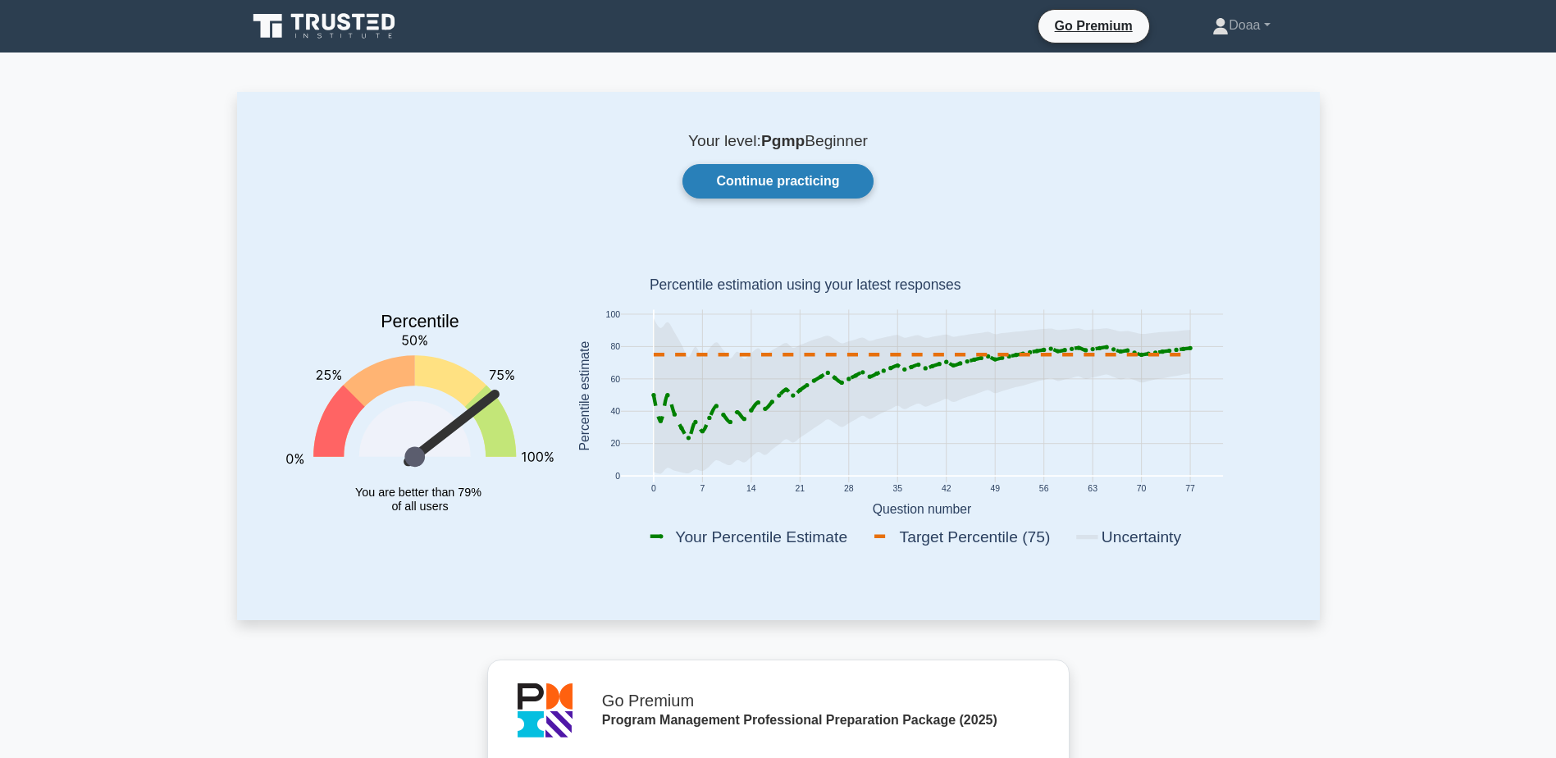
click at [802, 191] on link "Continue practicing" at bounding box center [777, 181] width 190 height 34
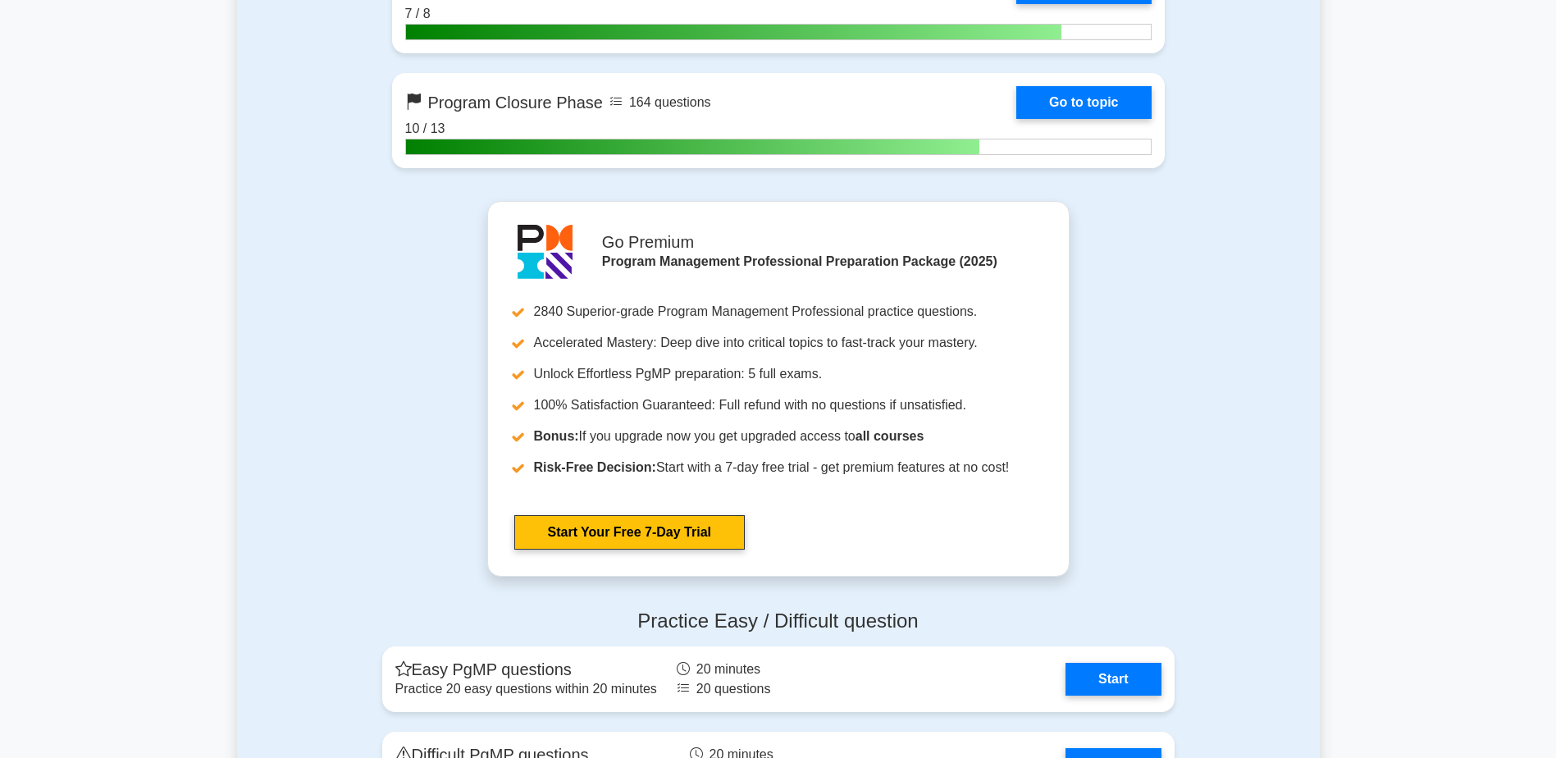
scroll to position [2160, 0]
